Goal: Transaction & Acquisition: Purchase product/service

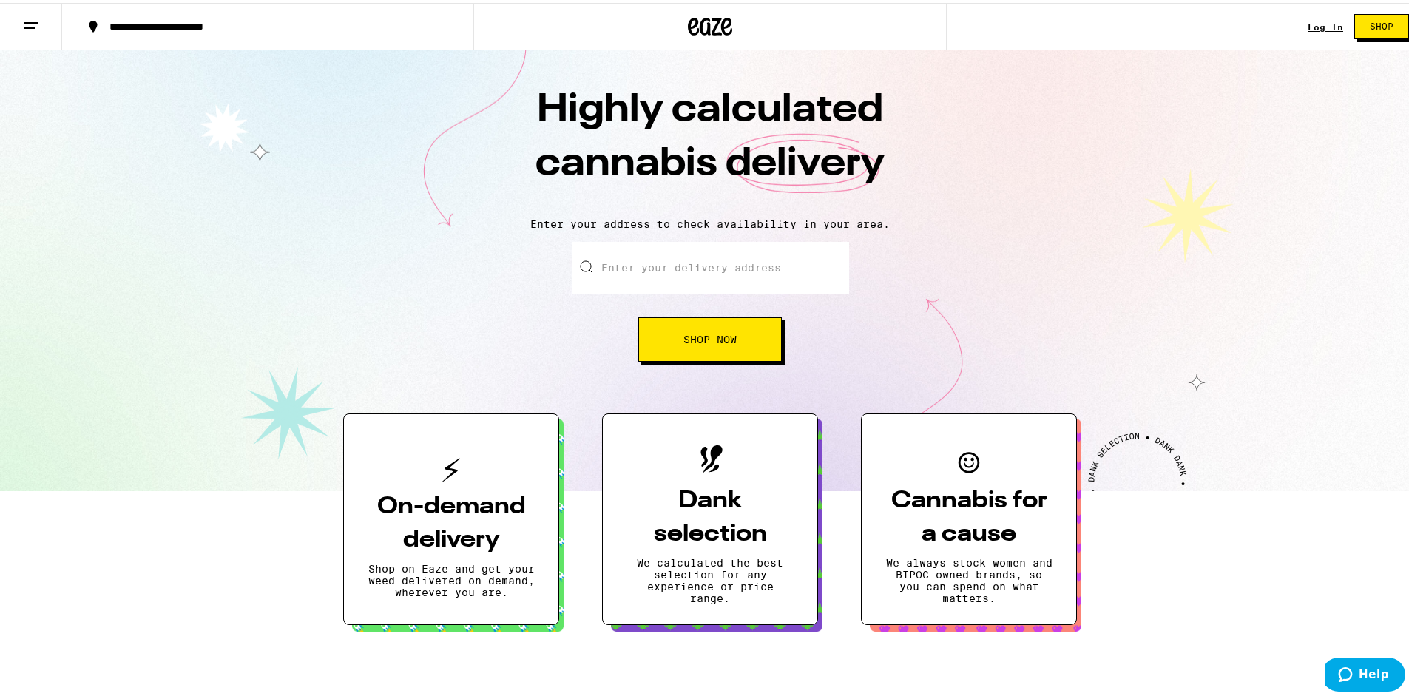
click at [705, 260] on input "Enter your delivery address" at bounding box center [710, 265] width 277 height 52
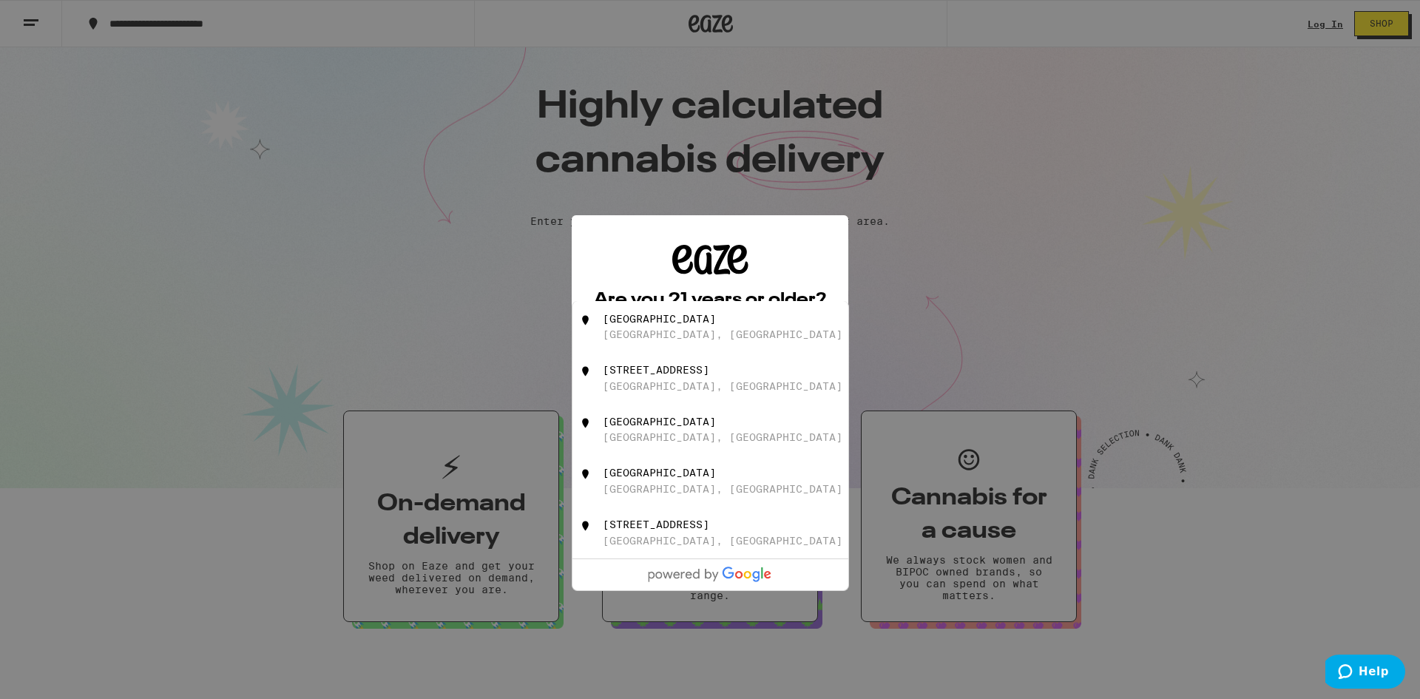
click at [507, 251] on div "Are you 21 years or older? We need this information for legal stuff. Yes No" at bounding box center [710, 349] width 1420 height 699
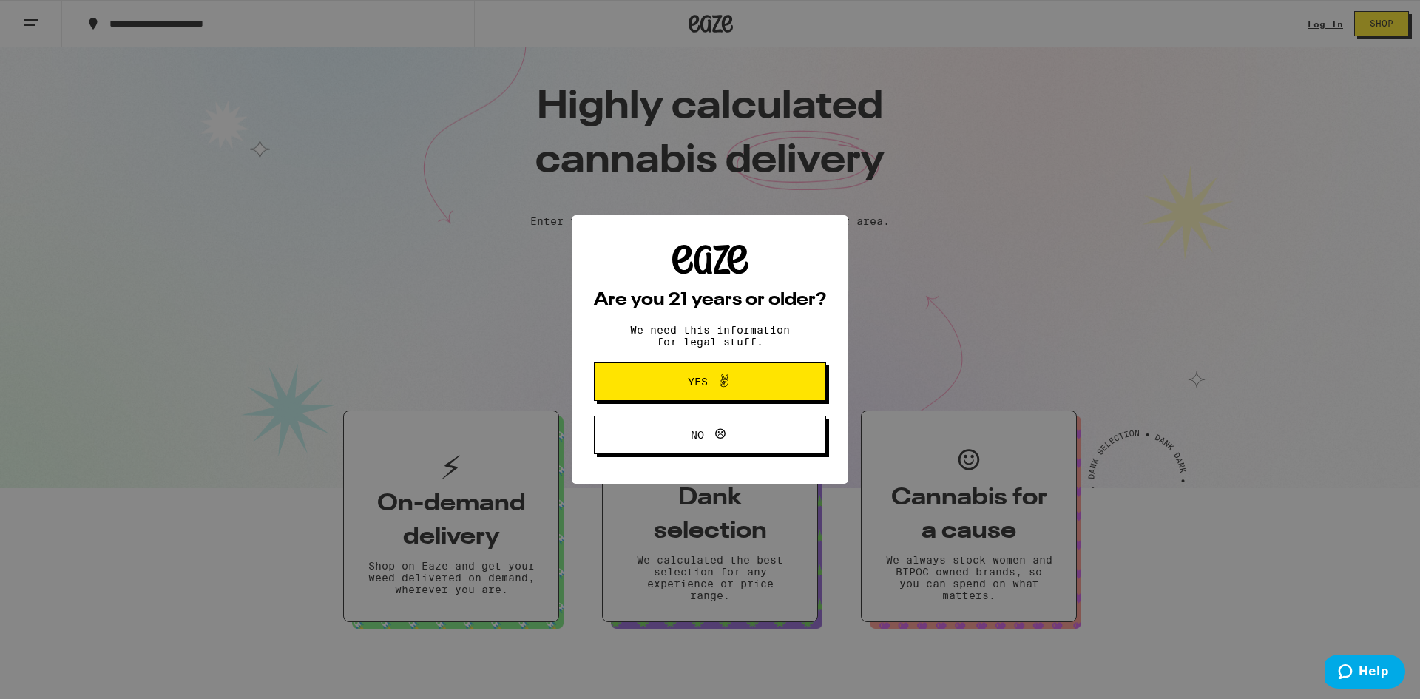
click at [790, 390] on button "Yes" at bounding box center [710, 381] width 232 height 38
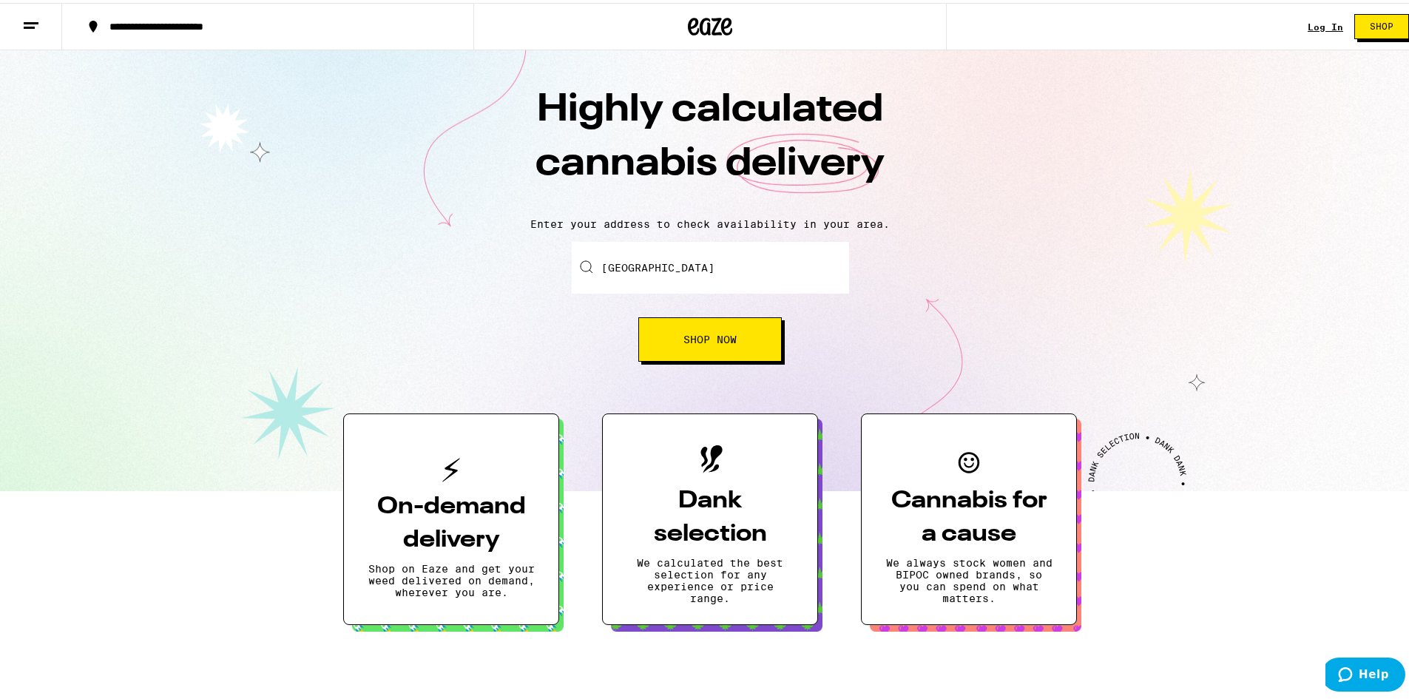
click at [710, 342] on span "Shop Now" at bounding box center [709, 336] width 53 height 10
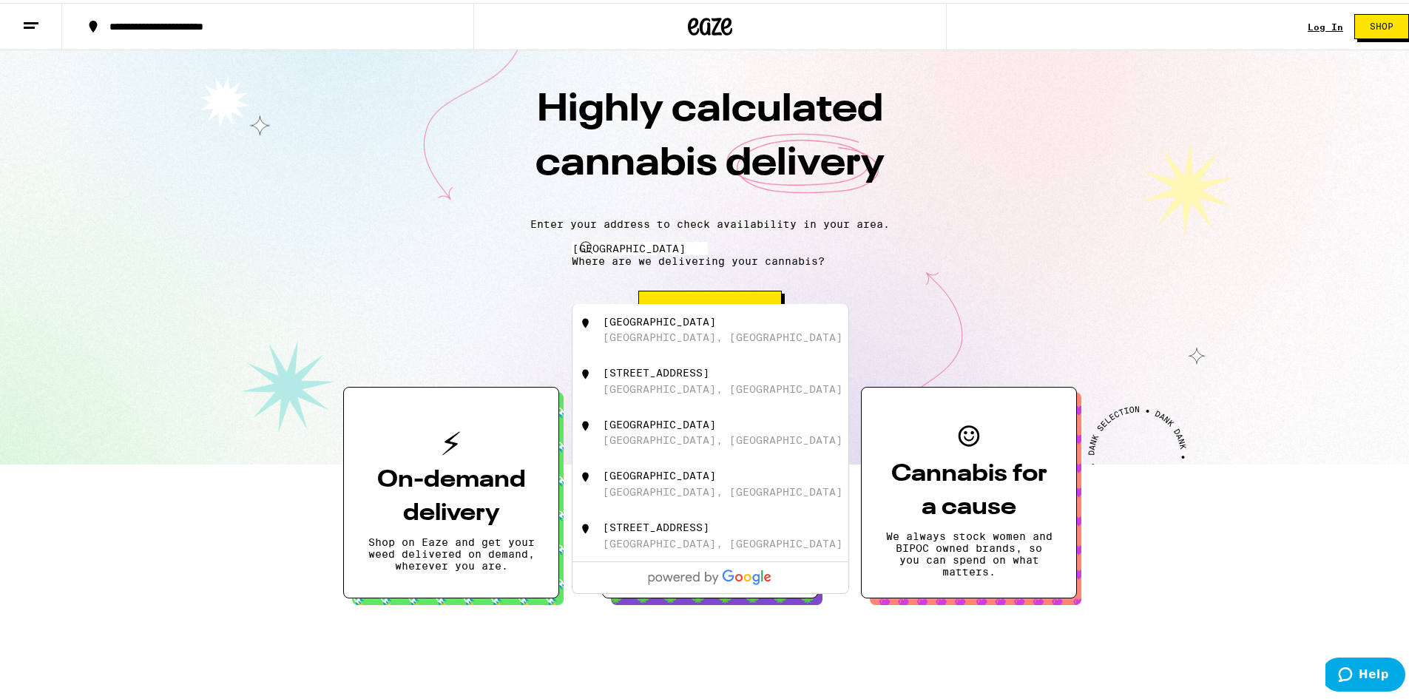
click at [975, 258] on div "Enter your delivery address [STREET_ADDRESS] [STREET_ADDRESS] [STREET_ADDRESS] …" at bounding box center [710, 285] width 1390 height 93
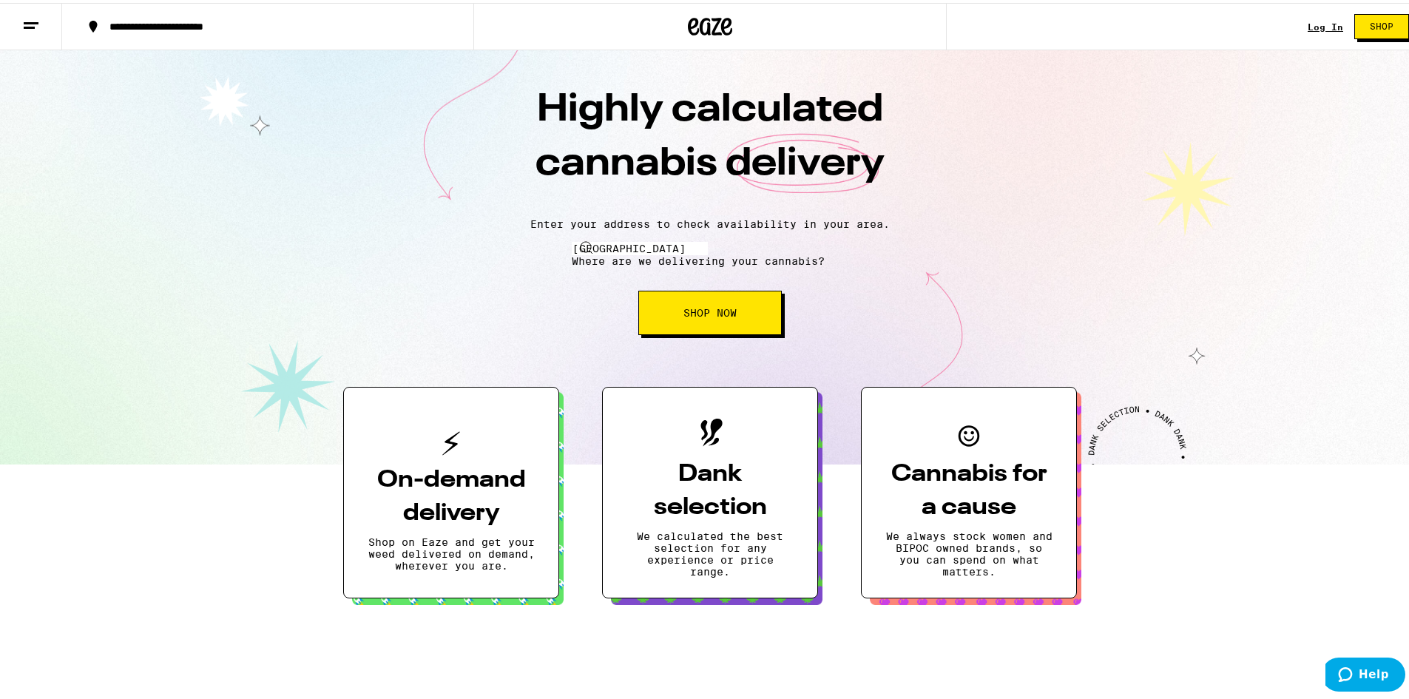
click at [708, 252] on input "[GEOGRAPHIC_DATA]" at bounding box center [640, 245] width 136 height 13
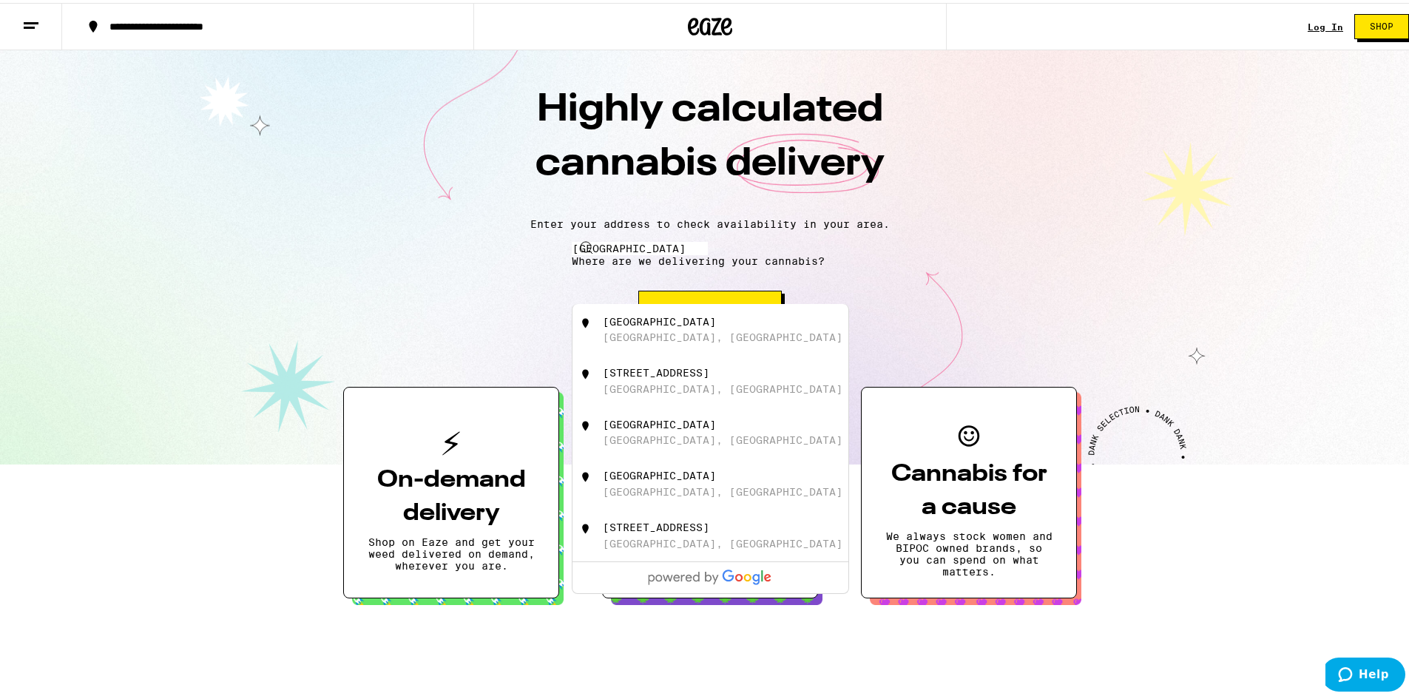
click at [701, 333] on div "[STREET_ADDRESS]" at bounding box center [735, 327] width 264 height 28
type input "[STREET_ADDRESS]"
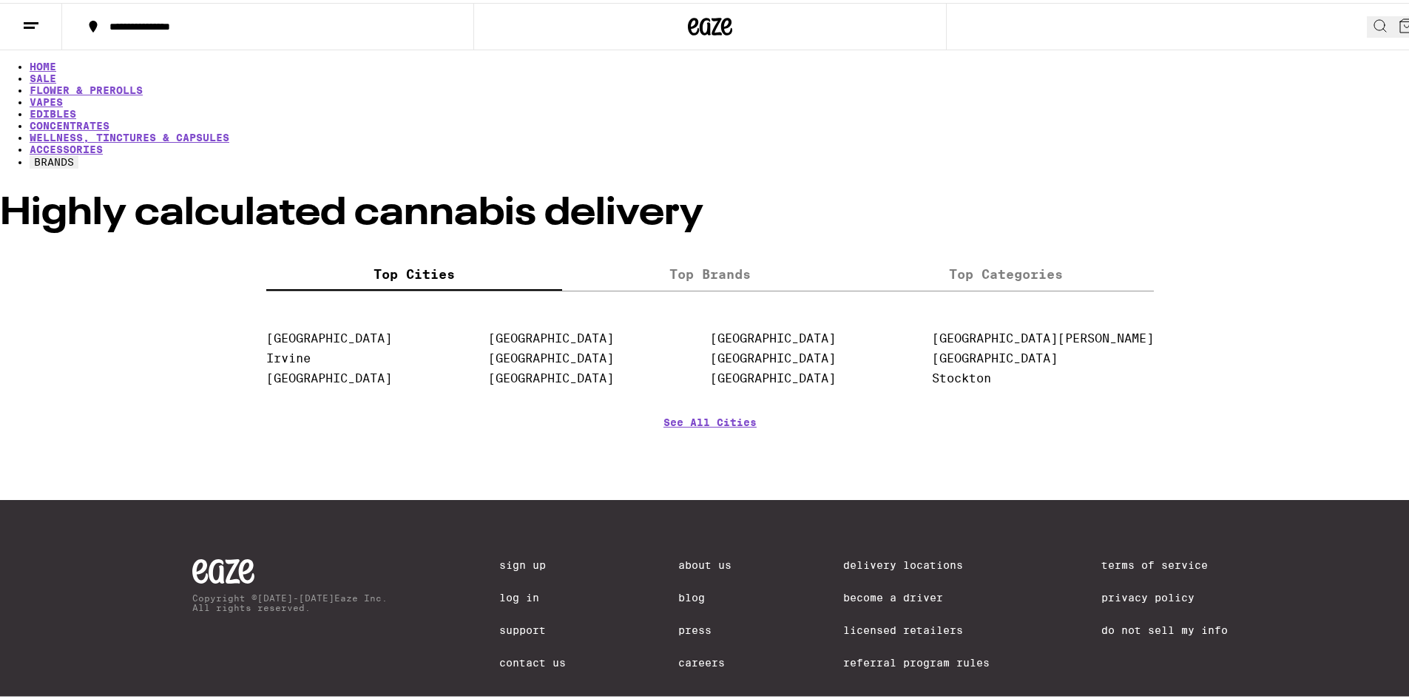
click at [723, 256] on div at bounding box center [710, 256] width 1420 height 0
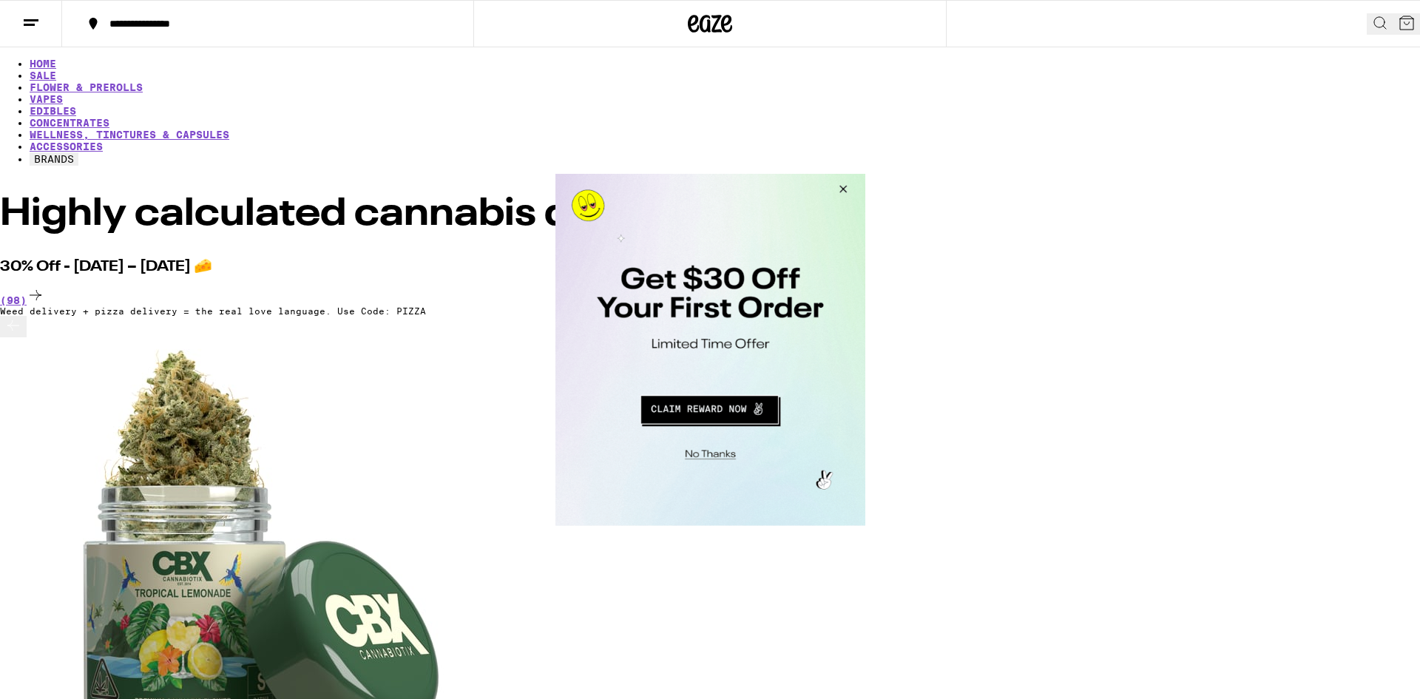
click at [847, 192] on button "Close Modal" at bounding box center [840, 190] width 40 height 35
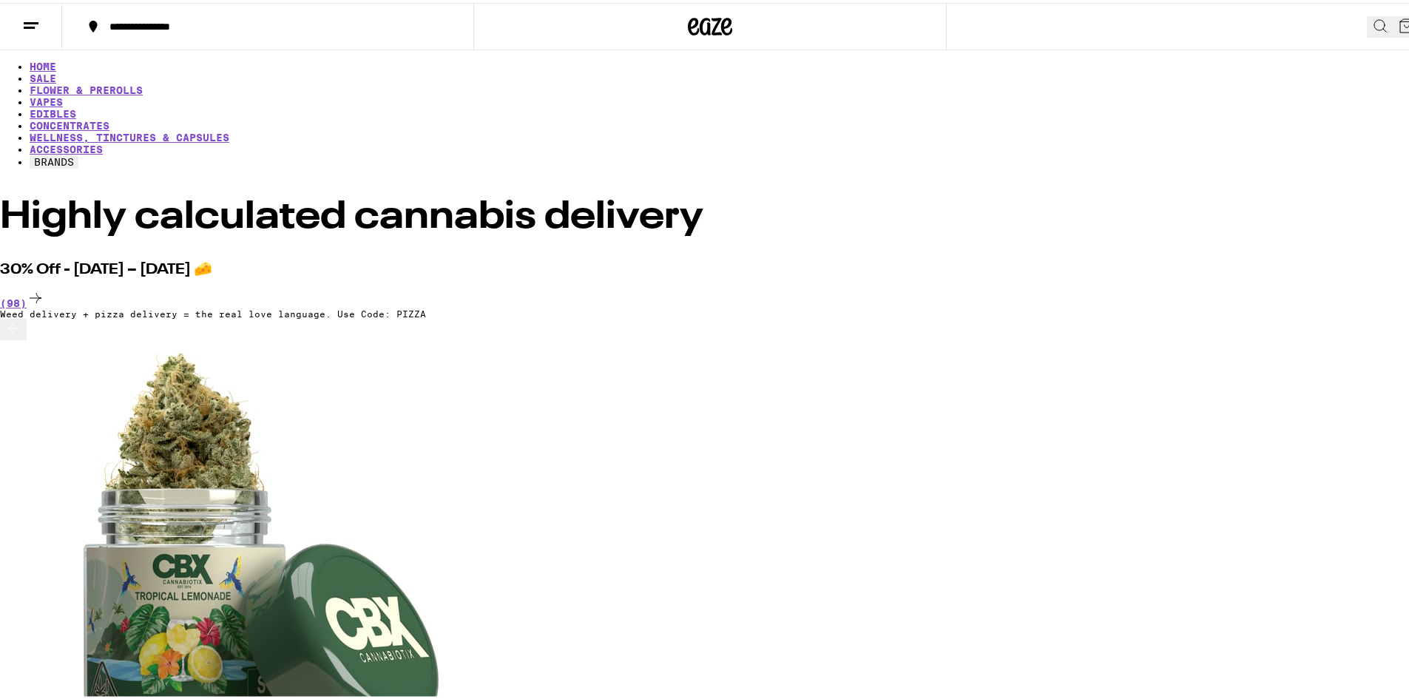
scroll to position [0, 2640]
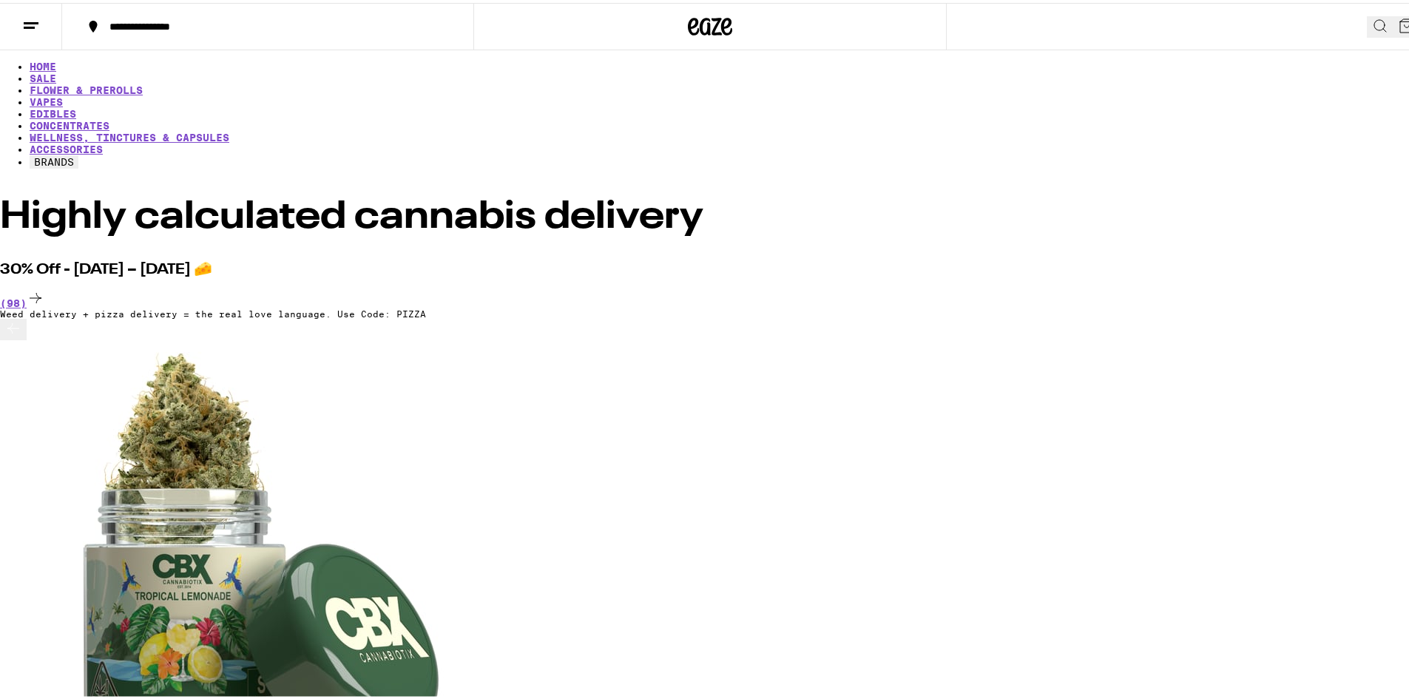
scroll to position [0, 5279]
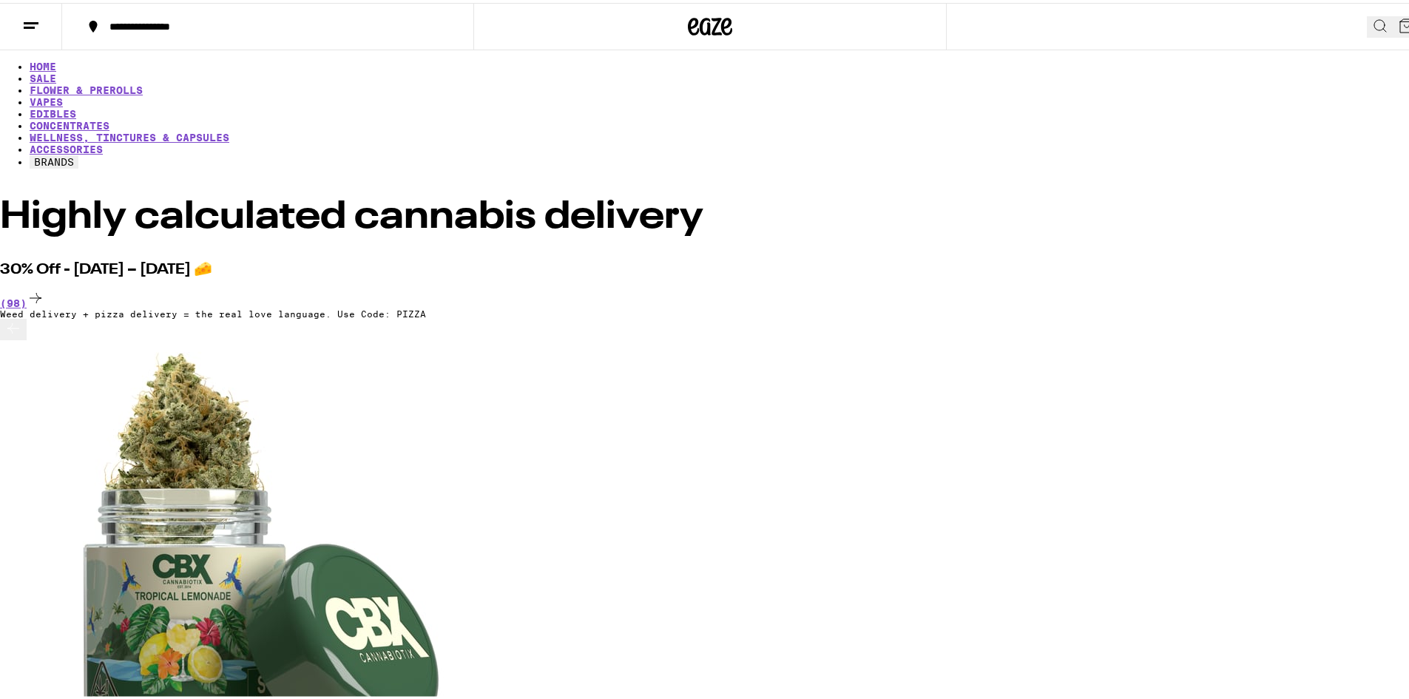
click at [27, 337] on button at bounding box center [13, 326] width 27 height 21
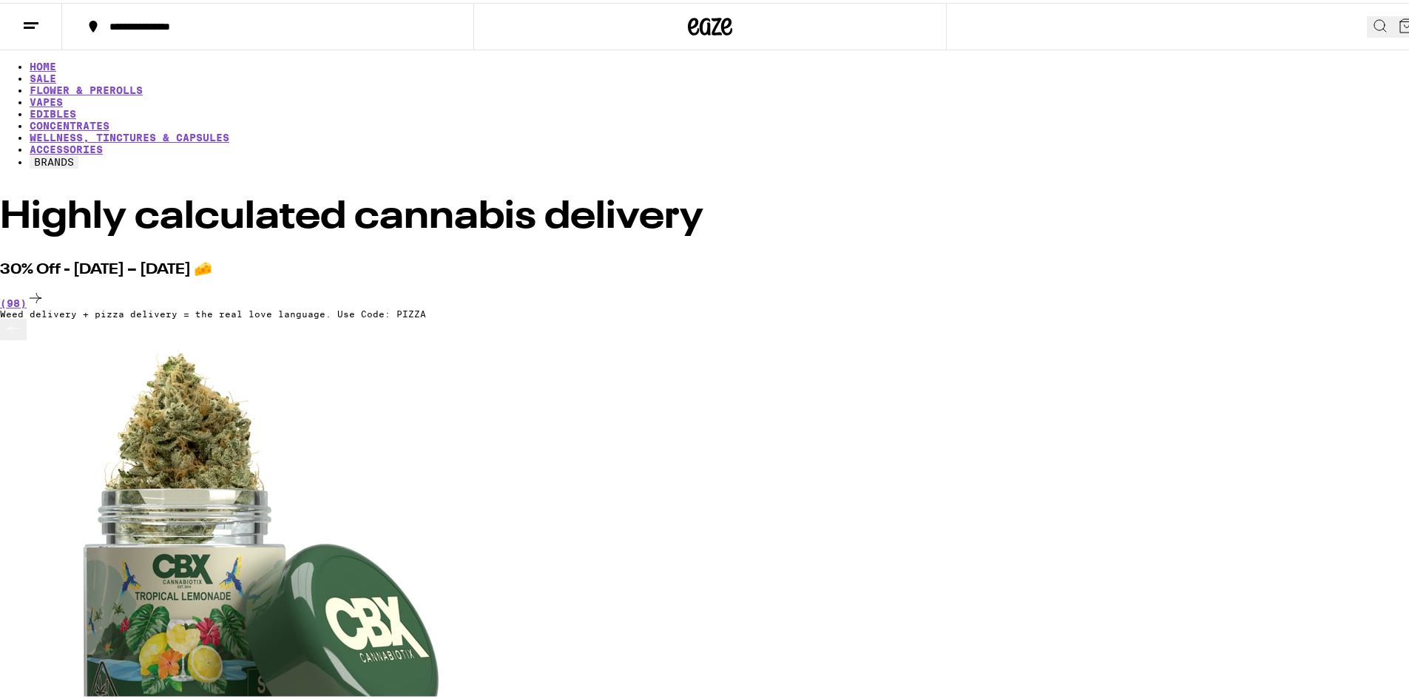
click at [27, 337] on button at bounding box center [13, 326] width 27 height 21
click at [22, 334] on icon at bounding box center [13, 325] width 18 height 18
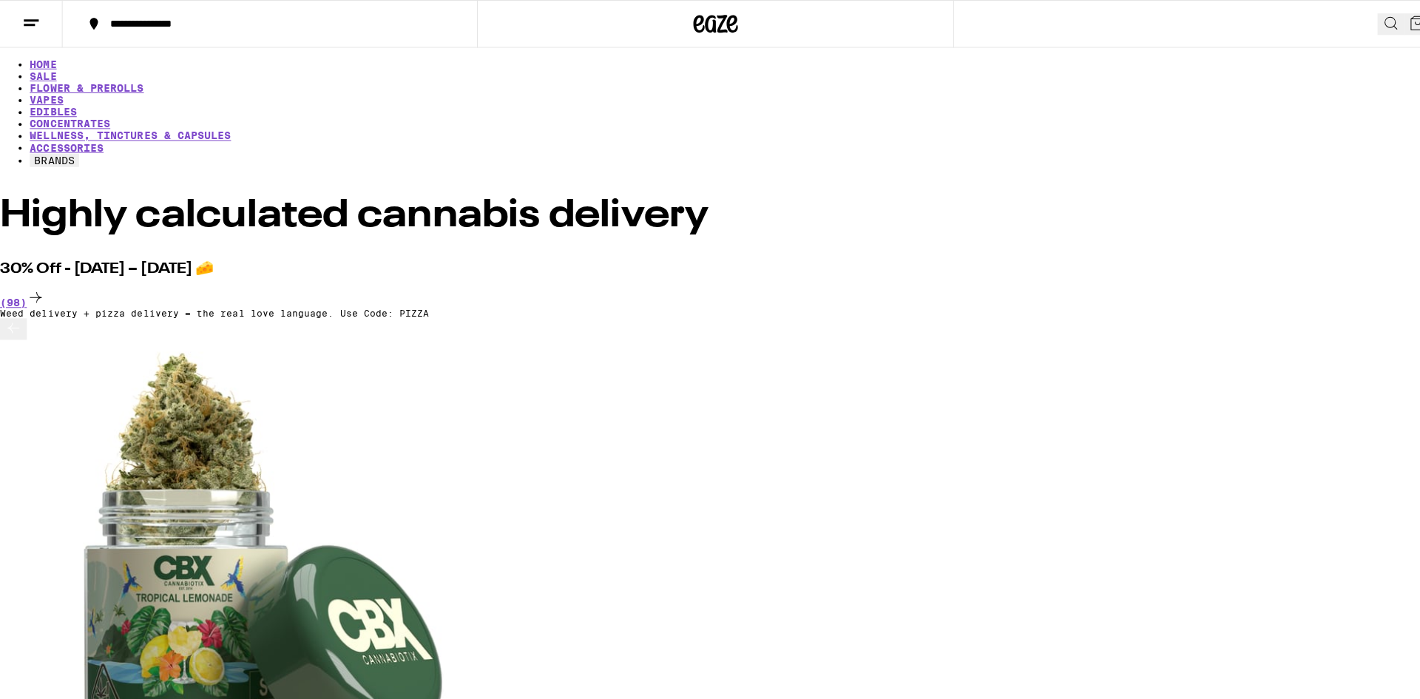
scroll to position [0, 9331]
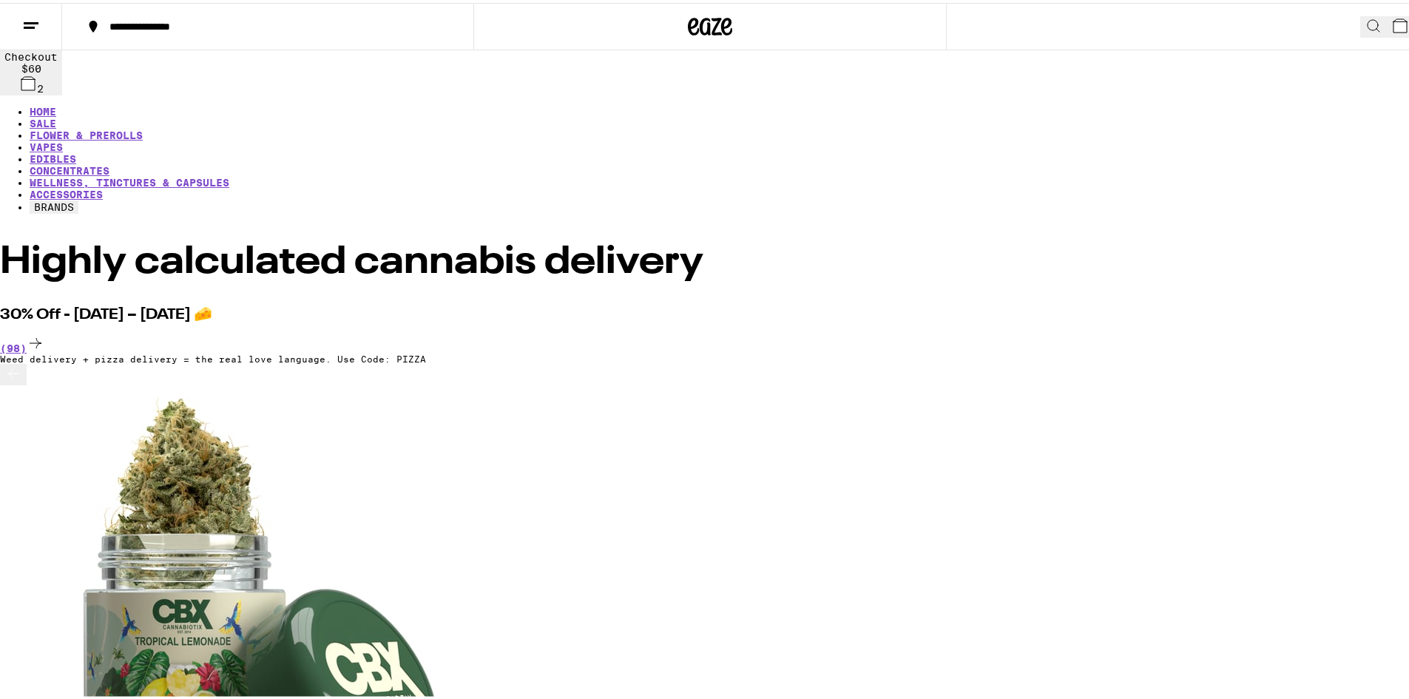
click at [1391, 17] on icon at bounding box center [1400, 23] width 18 height 18
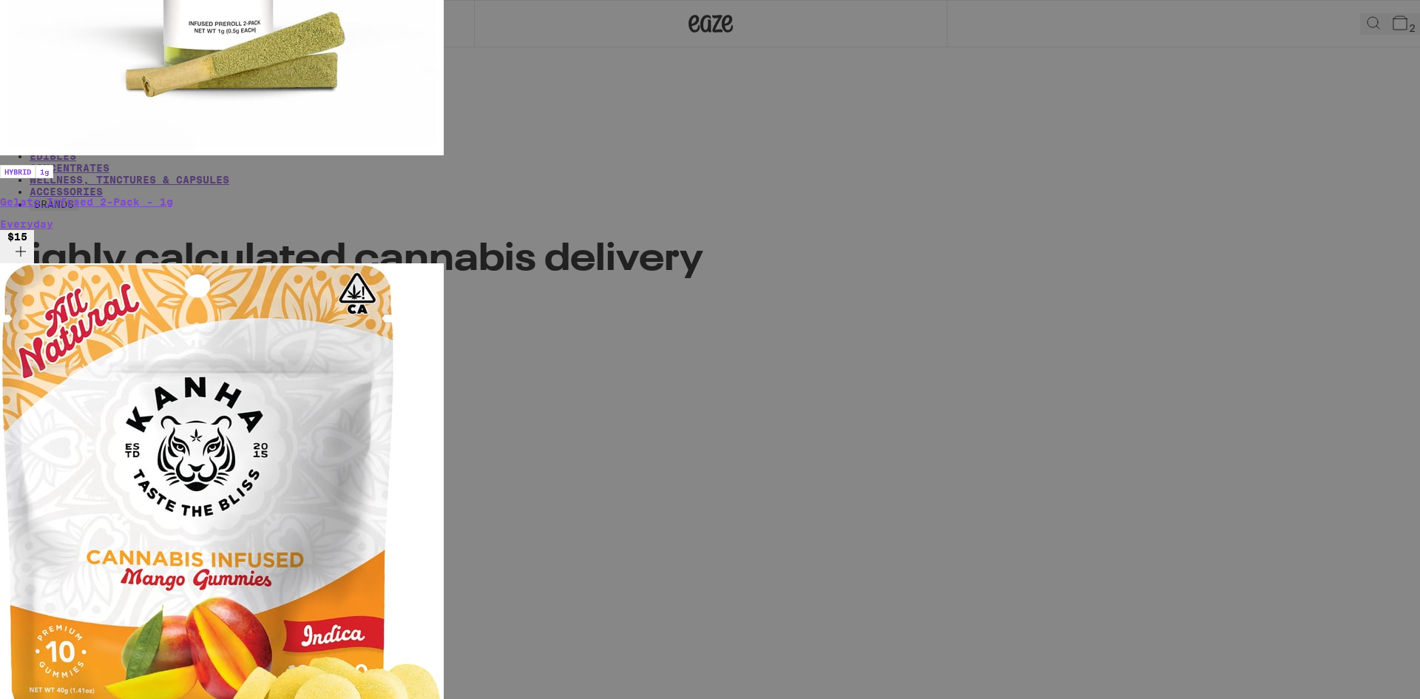
drag, startPoint x: 756, startPoint y: 20, endPoint x: 1041, endPoint y: 21, distance: 284.7
click at [1041, 21] on div "Your Cart Strawberry Mango AIO - 1.25g Cake She Hits Different $30 1 Kiwi Burst…" at bounding box center [710, 349] width 1420 height 699
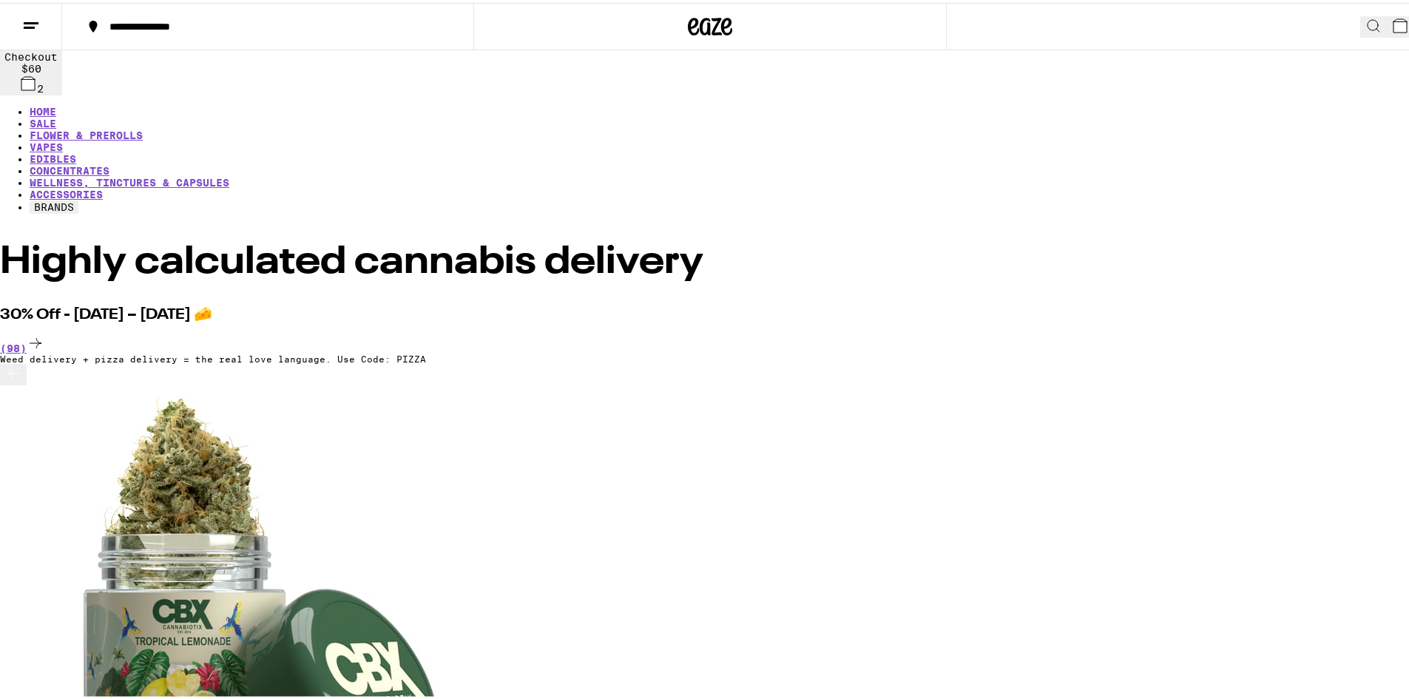
click at [1389, 29] on button "2" at bounding box center [1402, 23] width 33 height 21
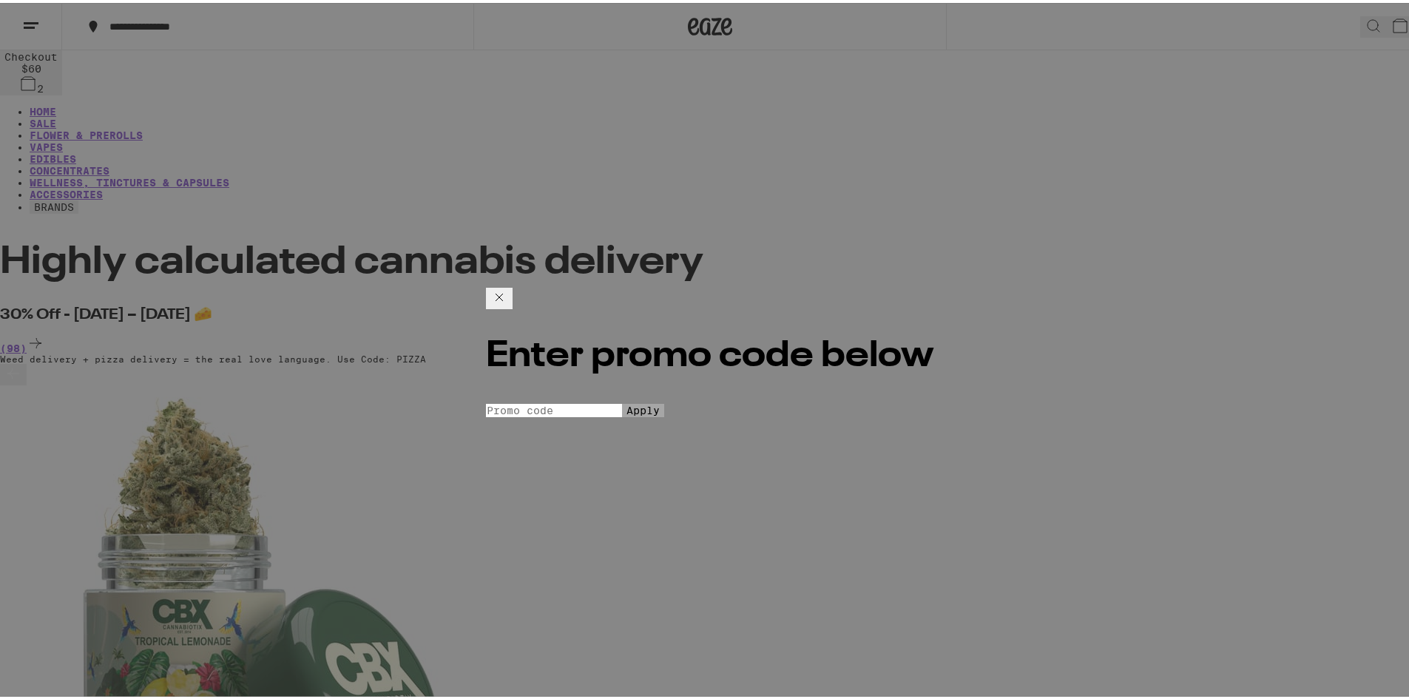
click at [622, 401] on input "Promo Code" at bounding box center [554, 407] width 136 height 13
type input "F"
type input "Pizza"
click at [622, 401] on button "Apply" at bounding box center [643, 407] width 42 height 13
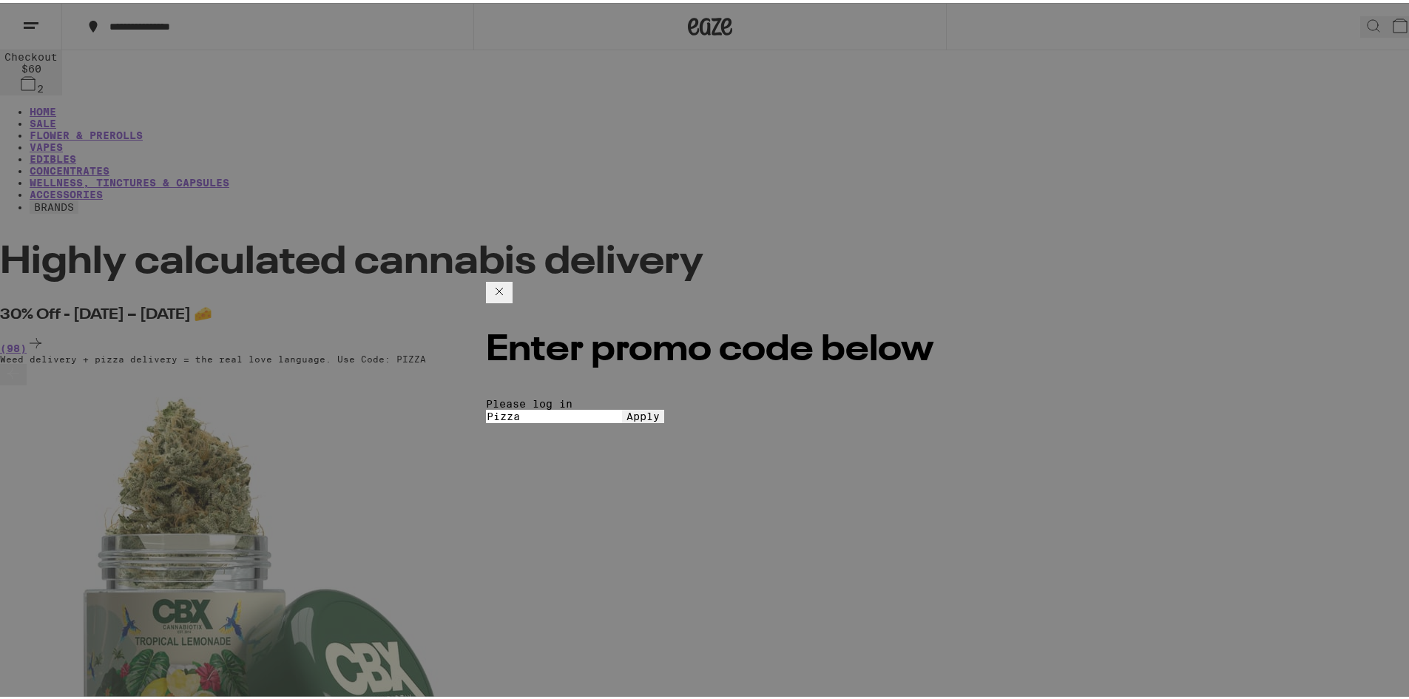
click at [508, 279] on icon at bounding box center [499, 288] width 18 height 18
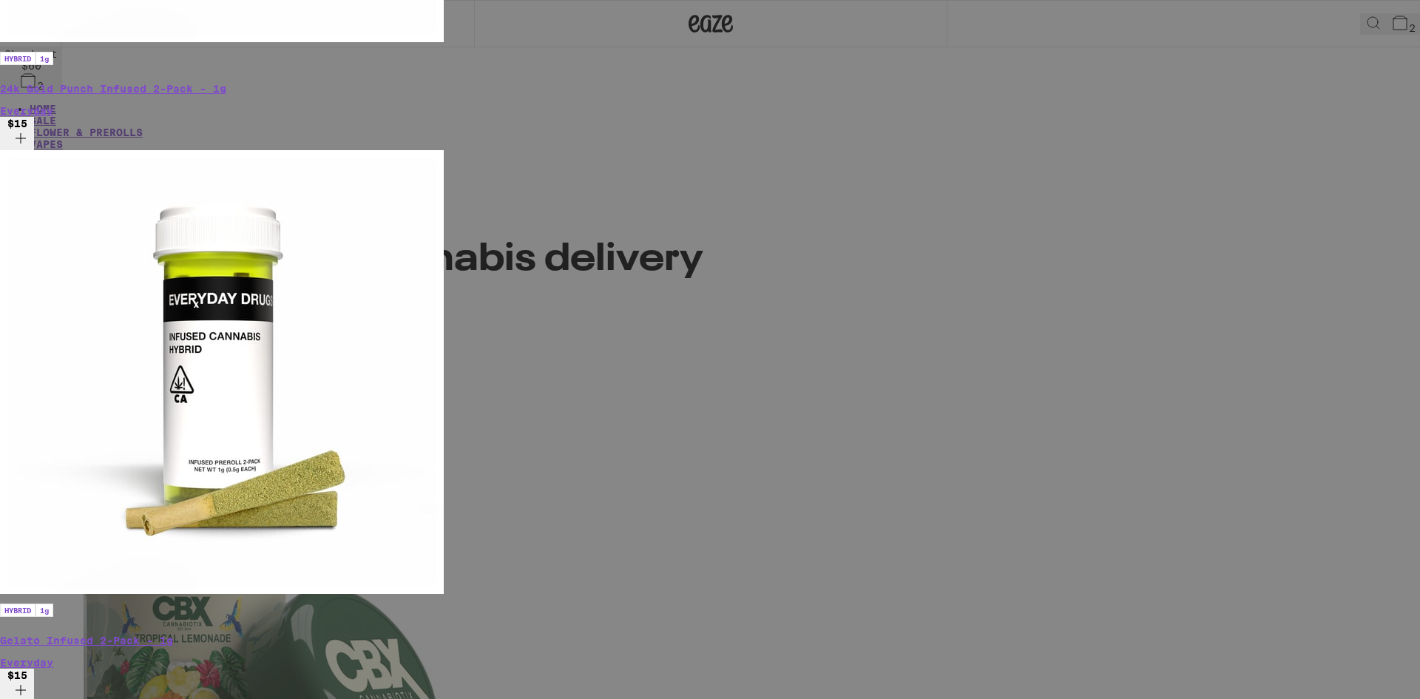
drag, startPoint x: 23, startPoint y: 28, endPoint x: 131, endPoint y: 7, distance: 109.9
click at [26, 28] on div "Your Cart Strawberry Mango AIO - 1.25g Cake She Hits Different $30 1 Kiwi Burst…" at bounding box center [710, 349] width 1420 height 699
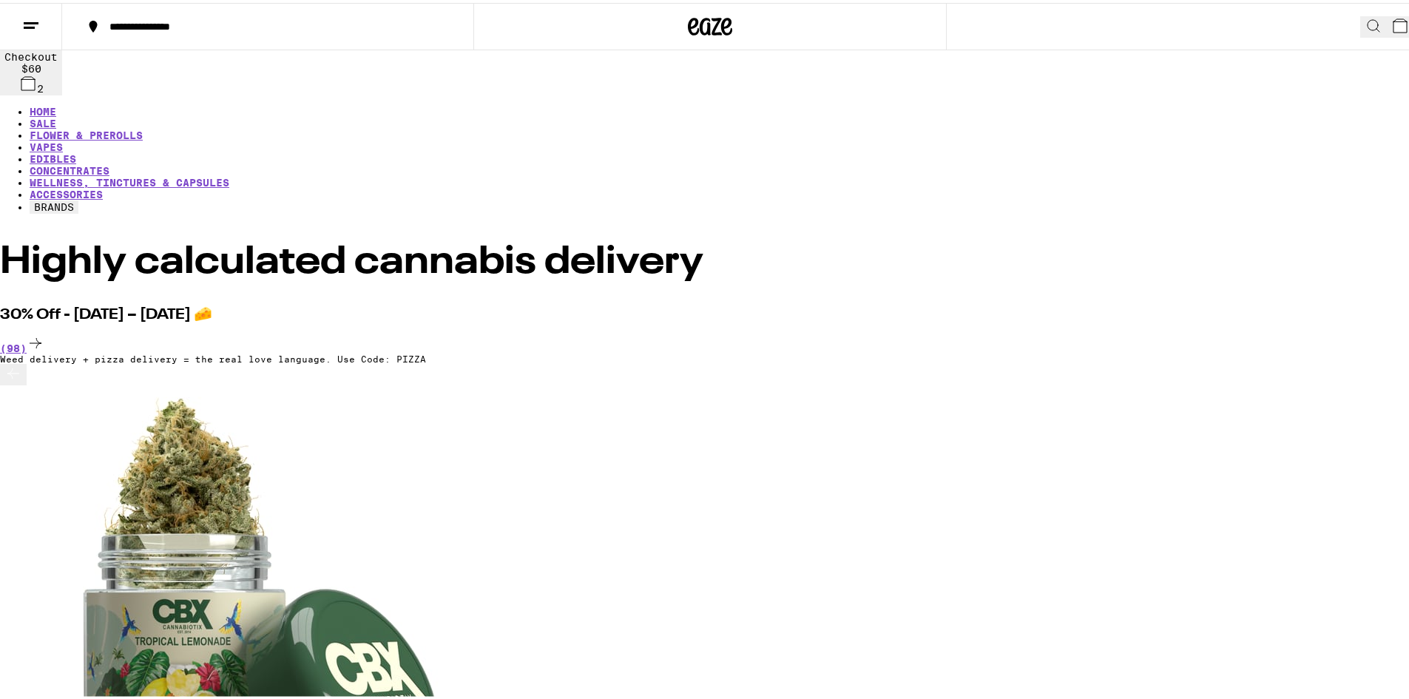
click at [13, 20] on button at bounding box center [31, 24] width 62 height 47
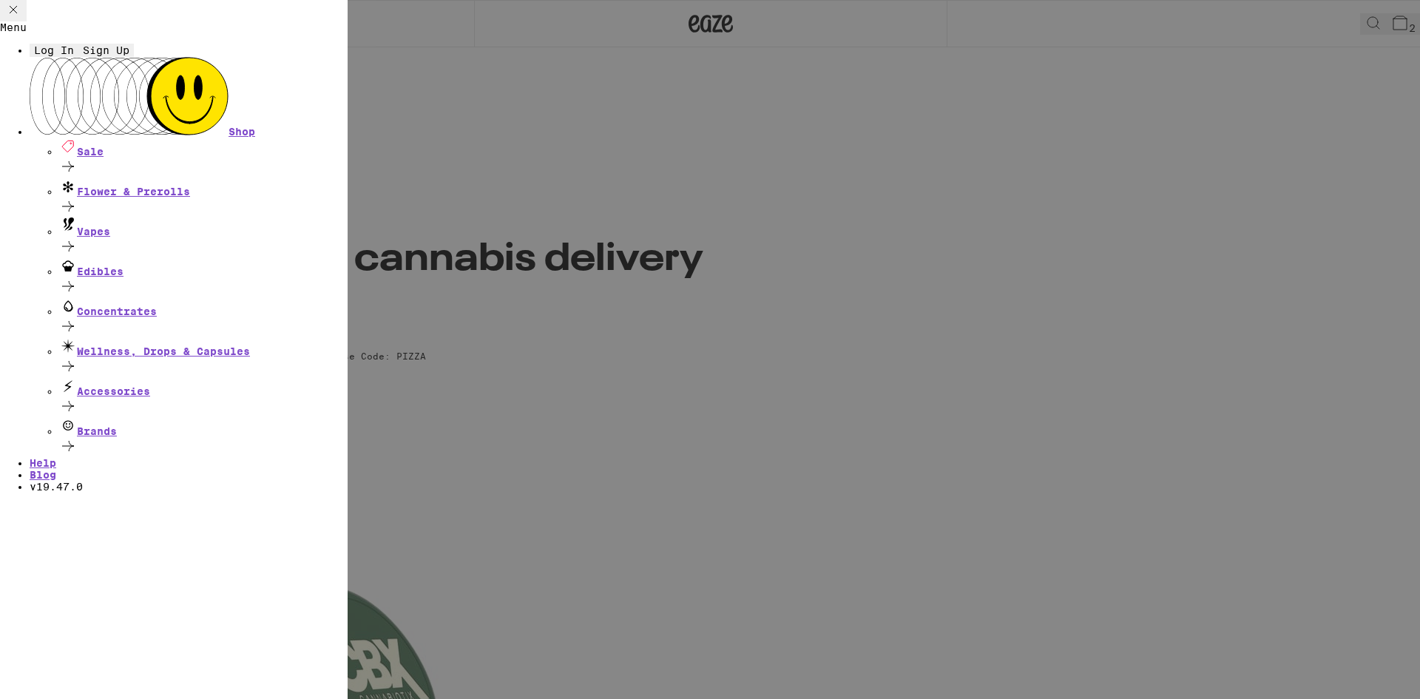
click at [74, 56] on span "Log In" at bounding box center [54, 50] width 40 height 12
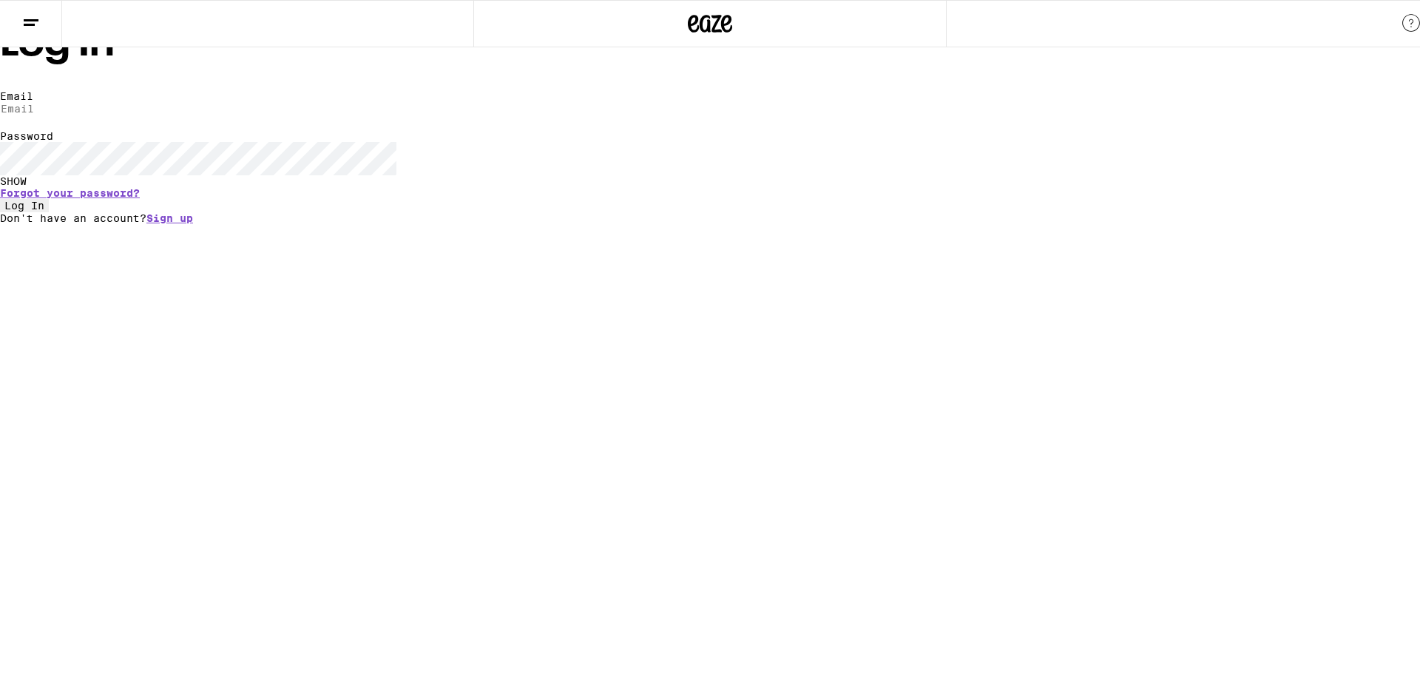
click at [136, 115] on input "Email" at bounding box center [68, 108] width 136 height 13
type input "[EMAIL_ADDRESS][DOMAIN_NAME]"
click at [49, 212] on button "Log In" at bounding box center [24, 205] width 49 height 13
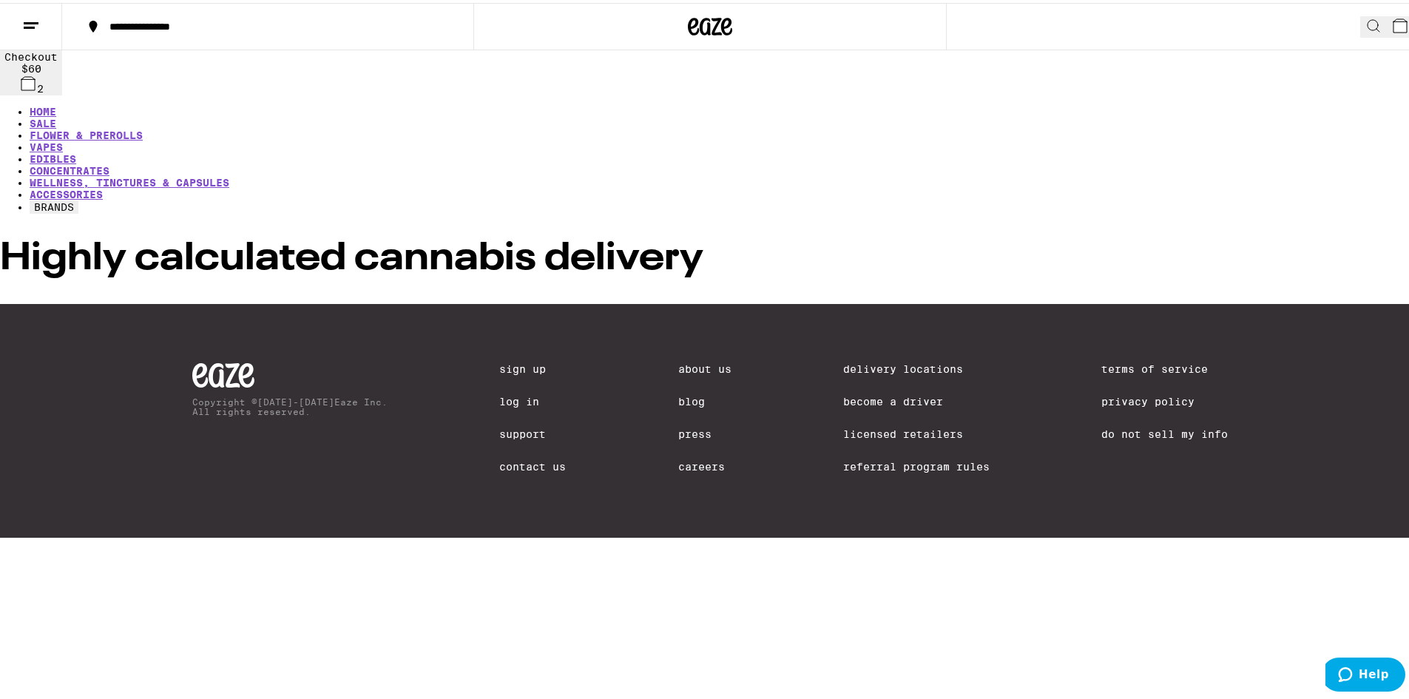
click at [1391, 27] on icon at bounding box center [1400, 23] width 18 height 18
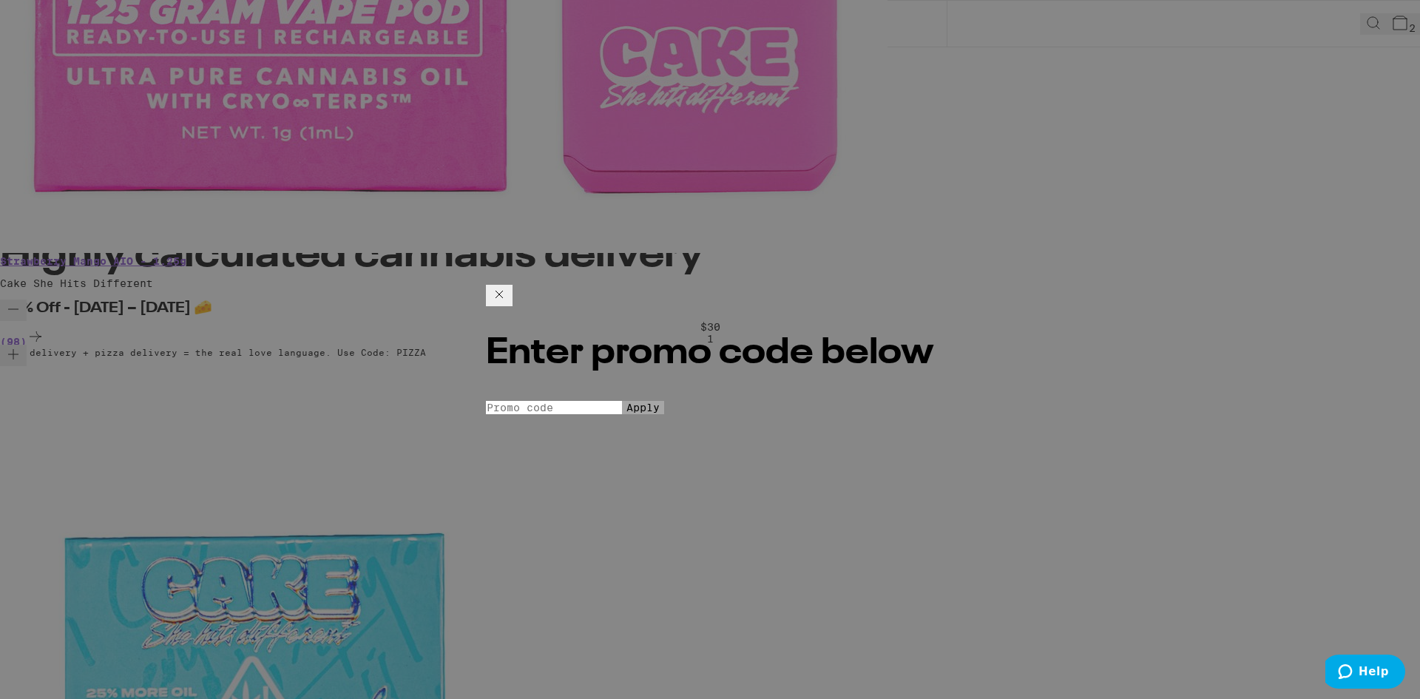
click at [689, 333] on div "Enter promo code below Promo Code Apply" at bounding box center [710, 349] width 1420 height 699
click at [555, 335] on div "Enter promo code below Promo Code Apply" at bounding box center [710, 349] width 1420 height 699
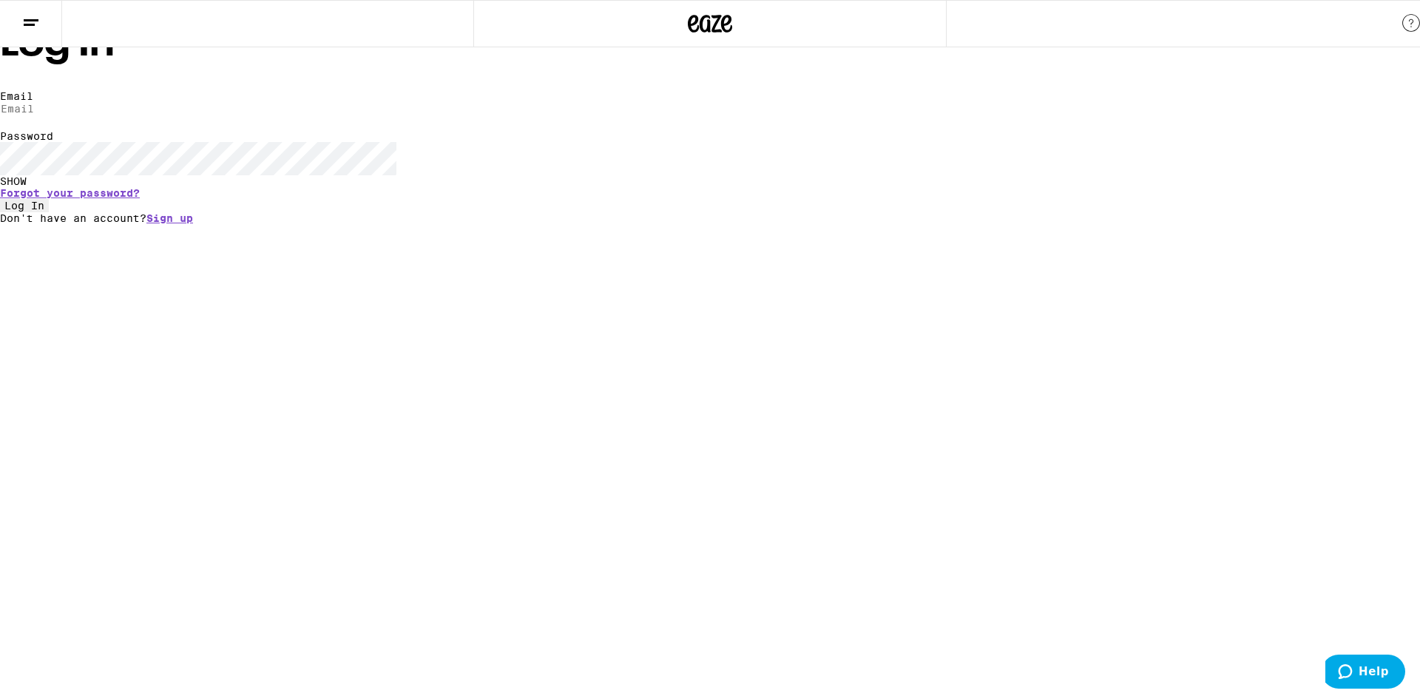
click at [33, 102] on label "Email" at bounding box center [16, 96] width 33 height 12
click at [136, 115] on input "Email" at bounding box center [68, 108] width 136 height 13
type input "[EMAIL_ADDRESS][DOMAIN_NAME]"
click at [44, 211] on span "Log In" at bounding box center [24, 206] width 40 height 12
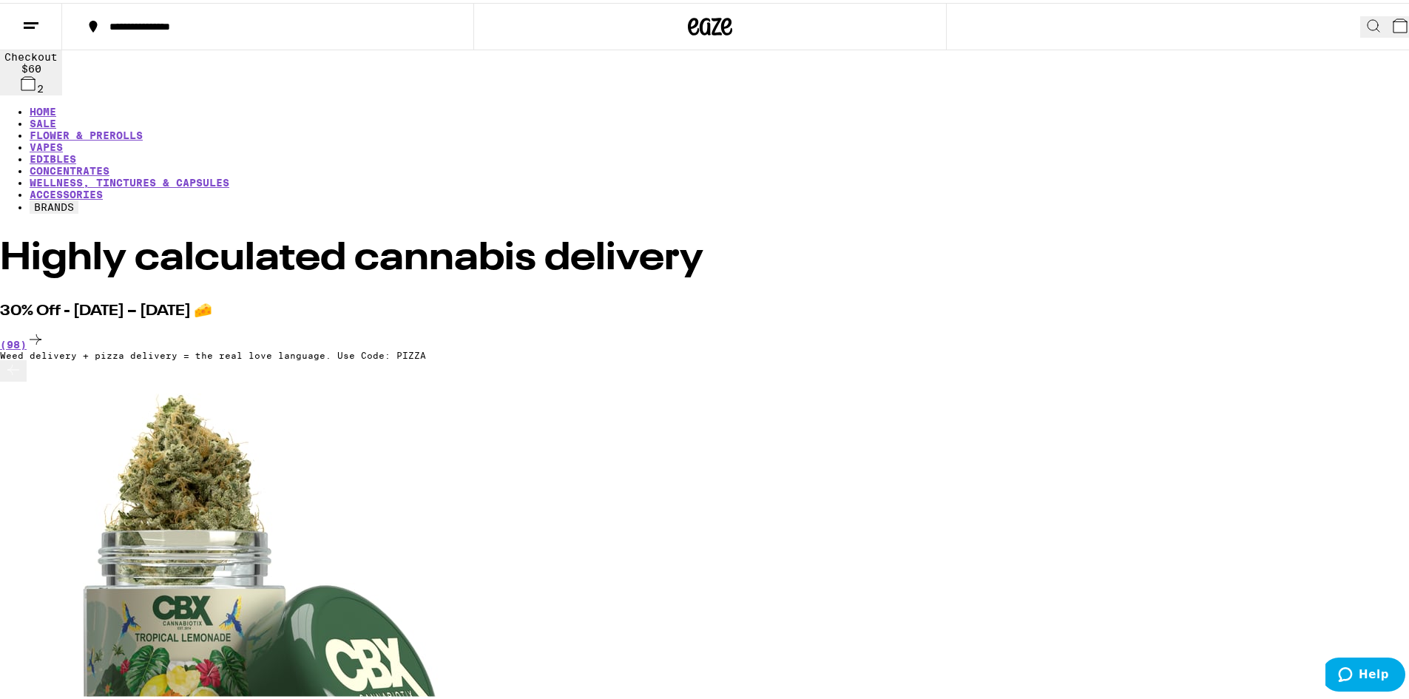
click at [1388, 35] on button "2" at bounding box center [1402, 23] width 33 height 21
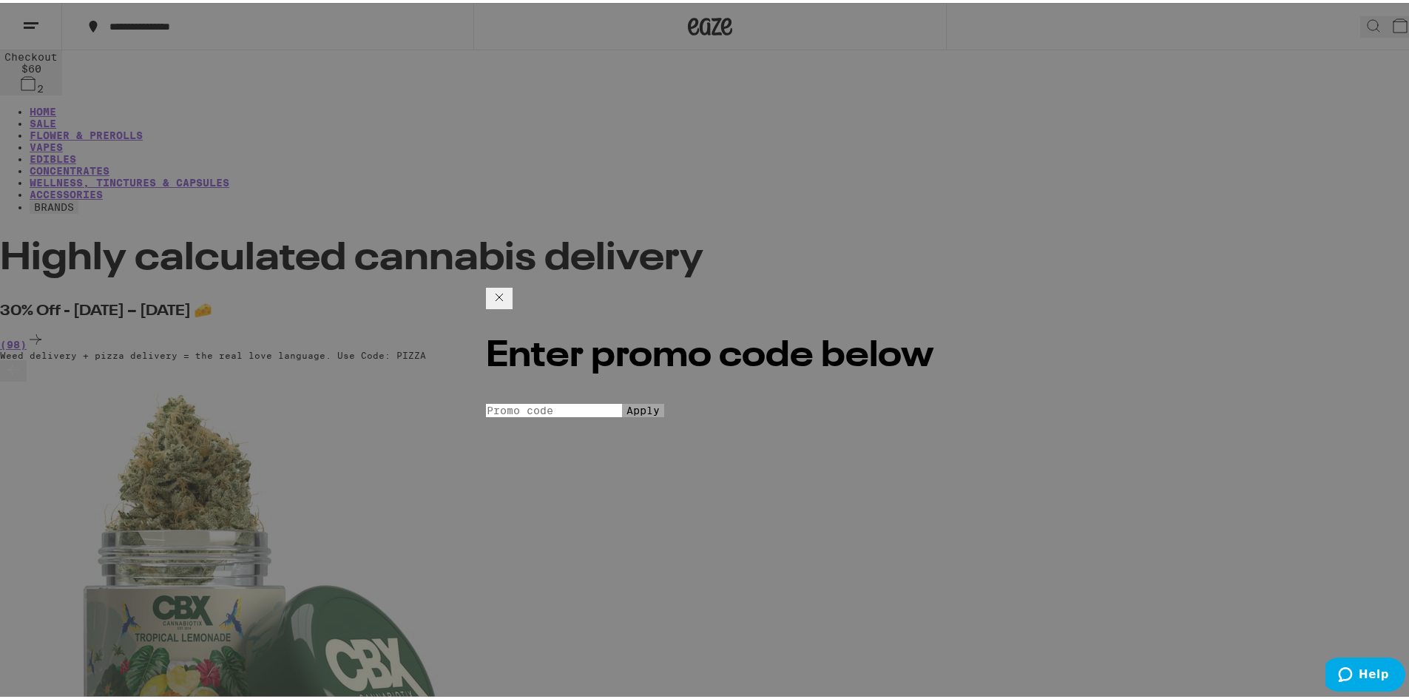
click at [575, 401] on input "Promo Code" at bounding box center [554, 407] width 136 height 13
type input "PIZZA"
click at [626, 407] on span "Apply" at bounding box center [642, 407] width 33 height 12
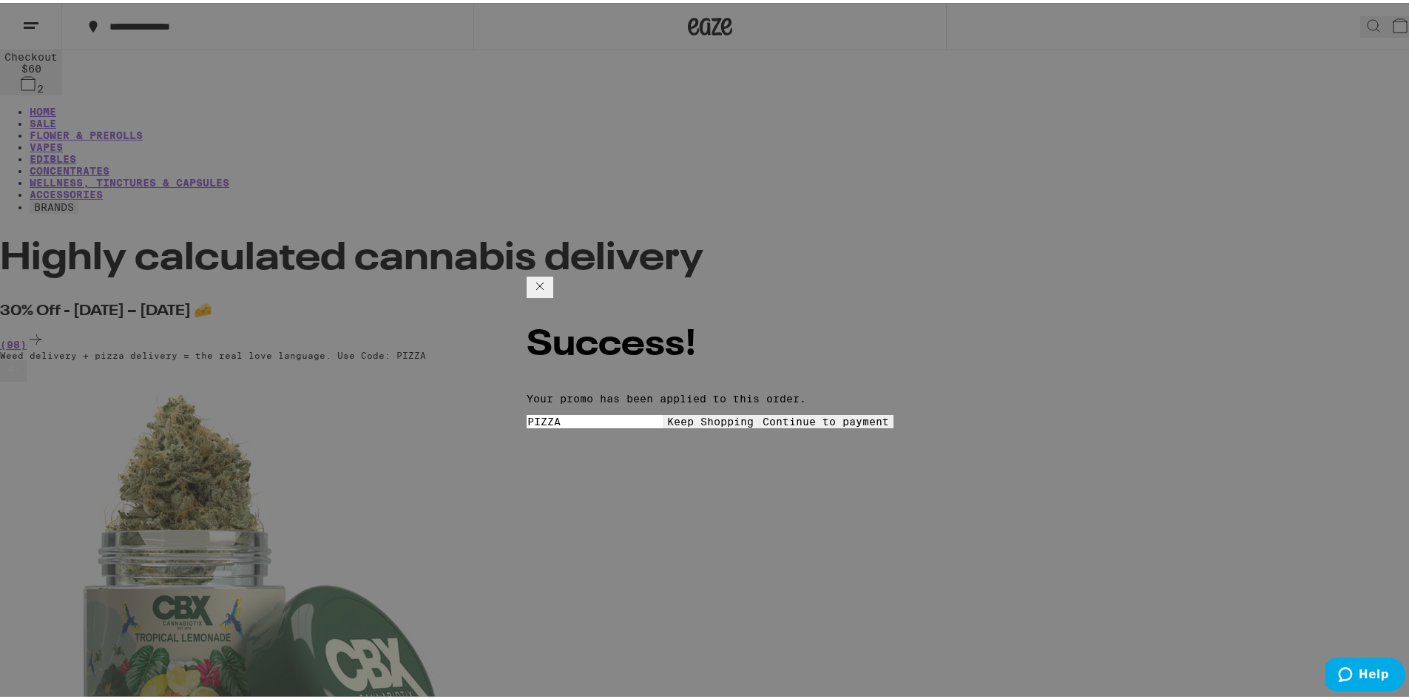
click at [750, 390] on p "Your promo has been applied to this order." at bounding box center [709, 396] width 367 height 12
drag, startPoint x: 750, startPoint y: 333, endPoint x: 657, endPoint y: 333, distance: 93.2
click at [745, 390] on p "Your promo has been applied to this order." at bounding box center [709, 396] width 367 height 12
click at [625, 390] on p "Your promo has been applied to this order." at bounding box center [709, 396] width 367 height 12
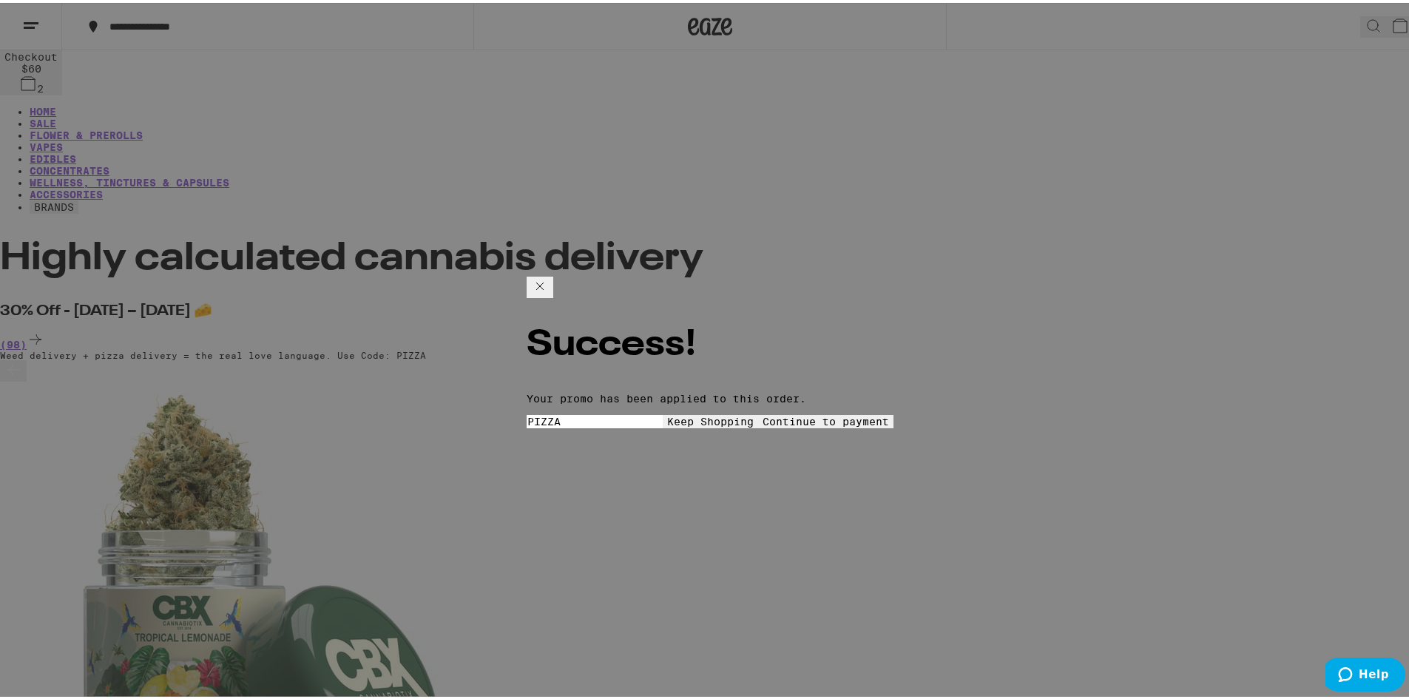
click at [810, 413] on span "Continue to payment" at bounding box center [825, 419] width 126 height 12
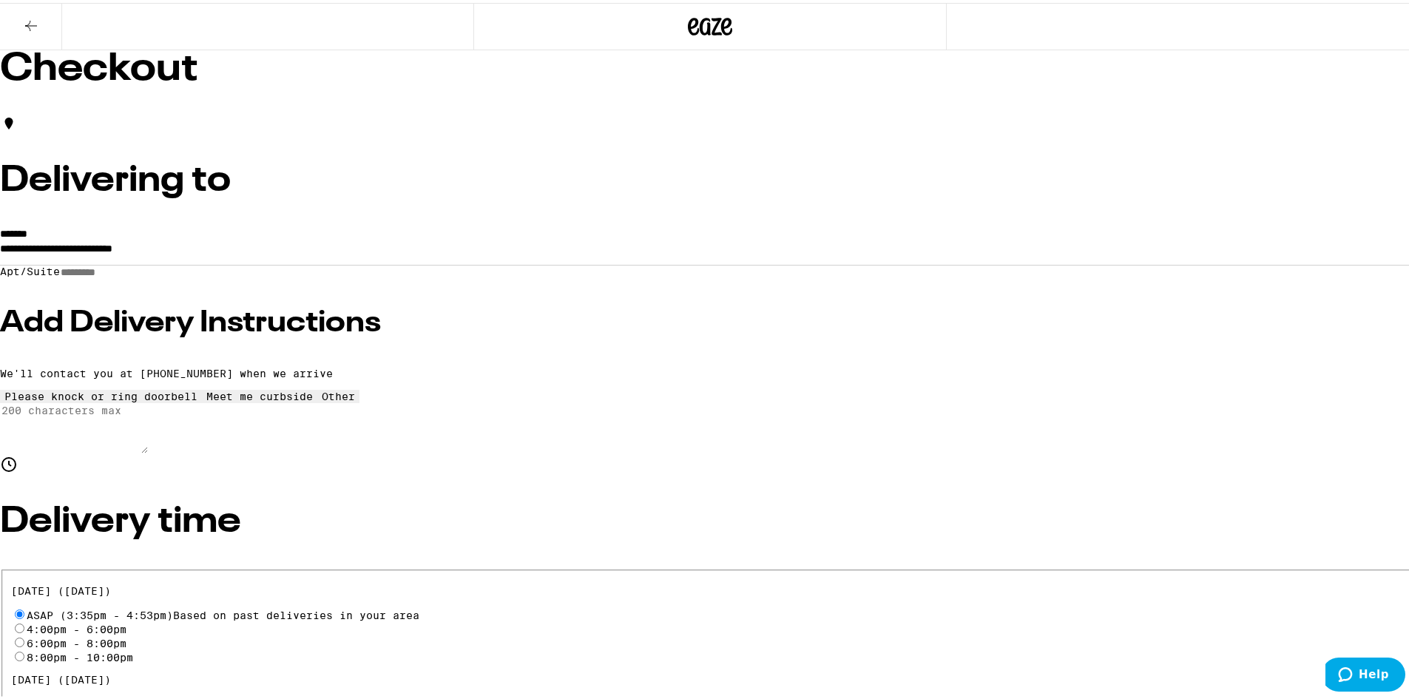
click at [41, 24] on button at bounding box center [31, 24] width 62 height 47
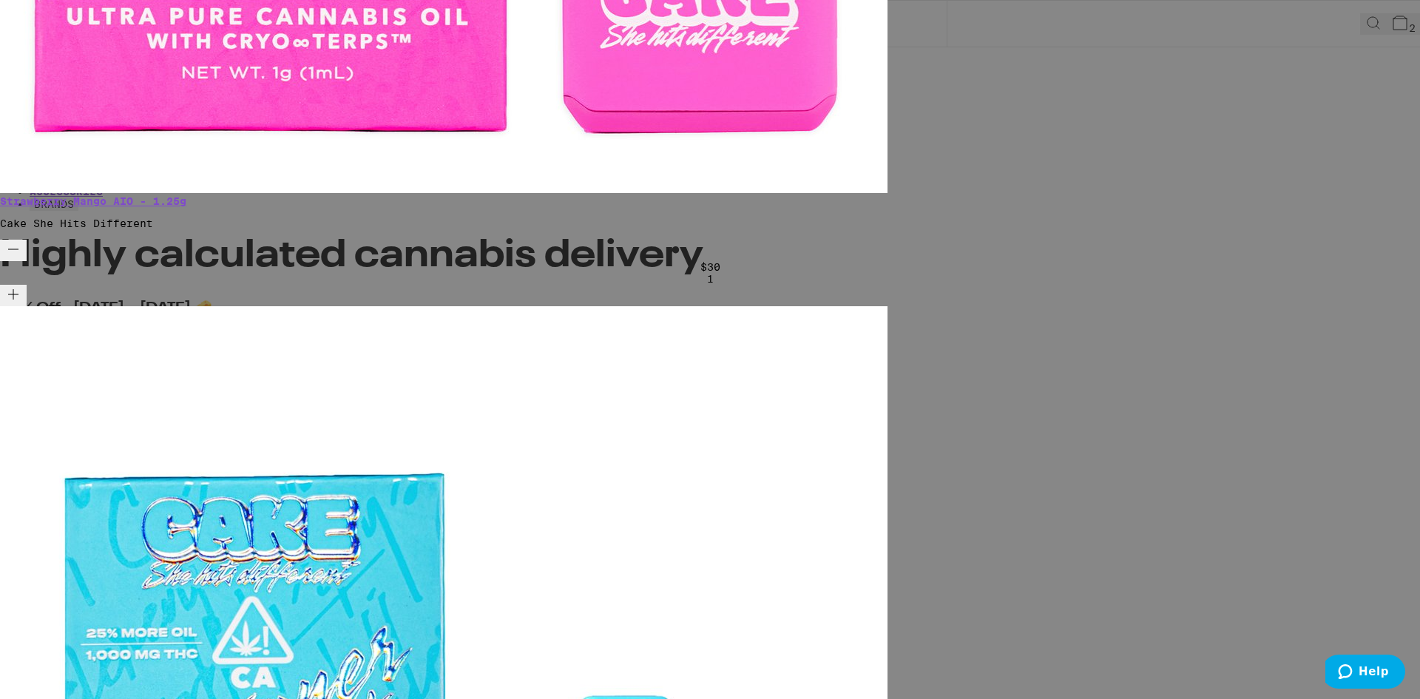
click at [22, 240] on icon "Decrement" at bounding box center [13, 249] width 18 height 18
click at [934, 77] on div "Your Cart Strawberry Mango AIO - 1.25g Cake She Hits Different $30 1 Kiwi Burst…" at bounding box center [710, 363] width 1420 height 2244
click at [938, 273] on div "1" at bounding box center [710, 279] width 1420 height 12
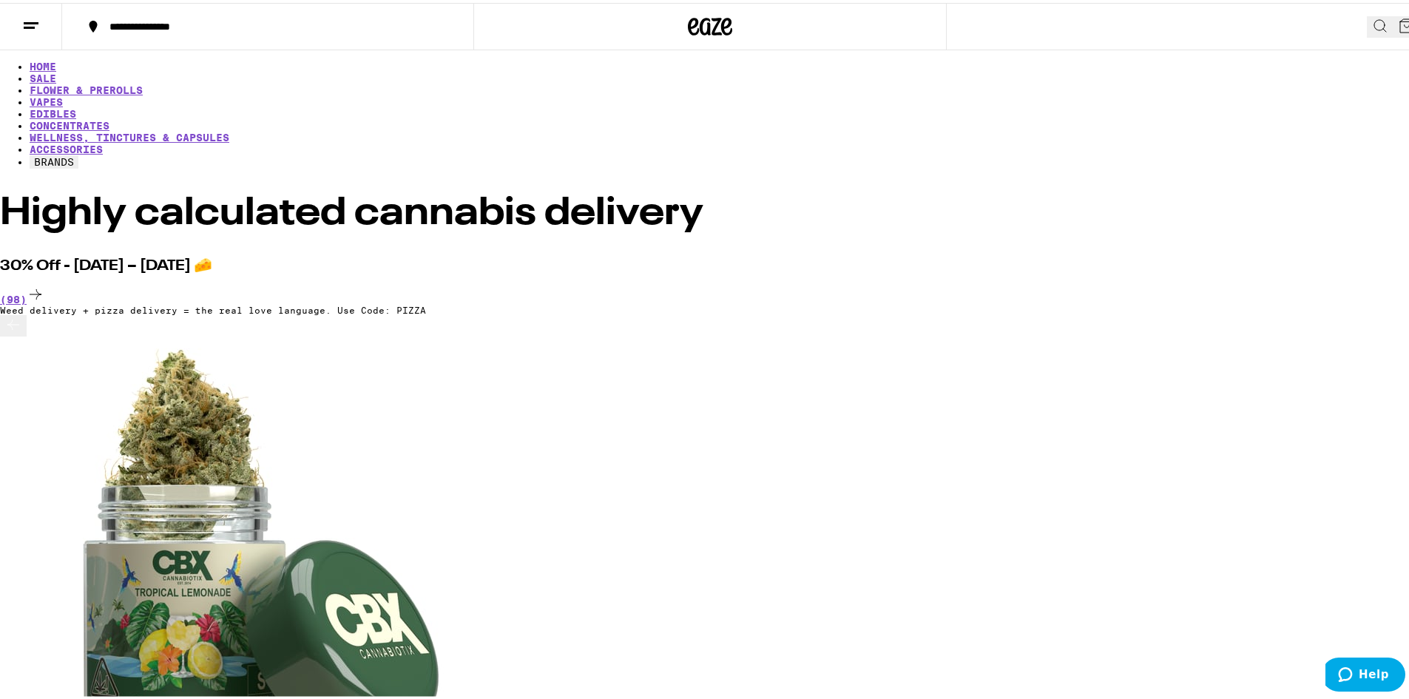
click at [22, 331] on icon at bounding box center [13, 322] width 18 height 18
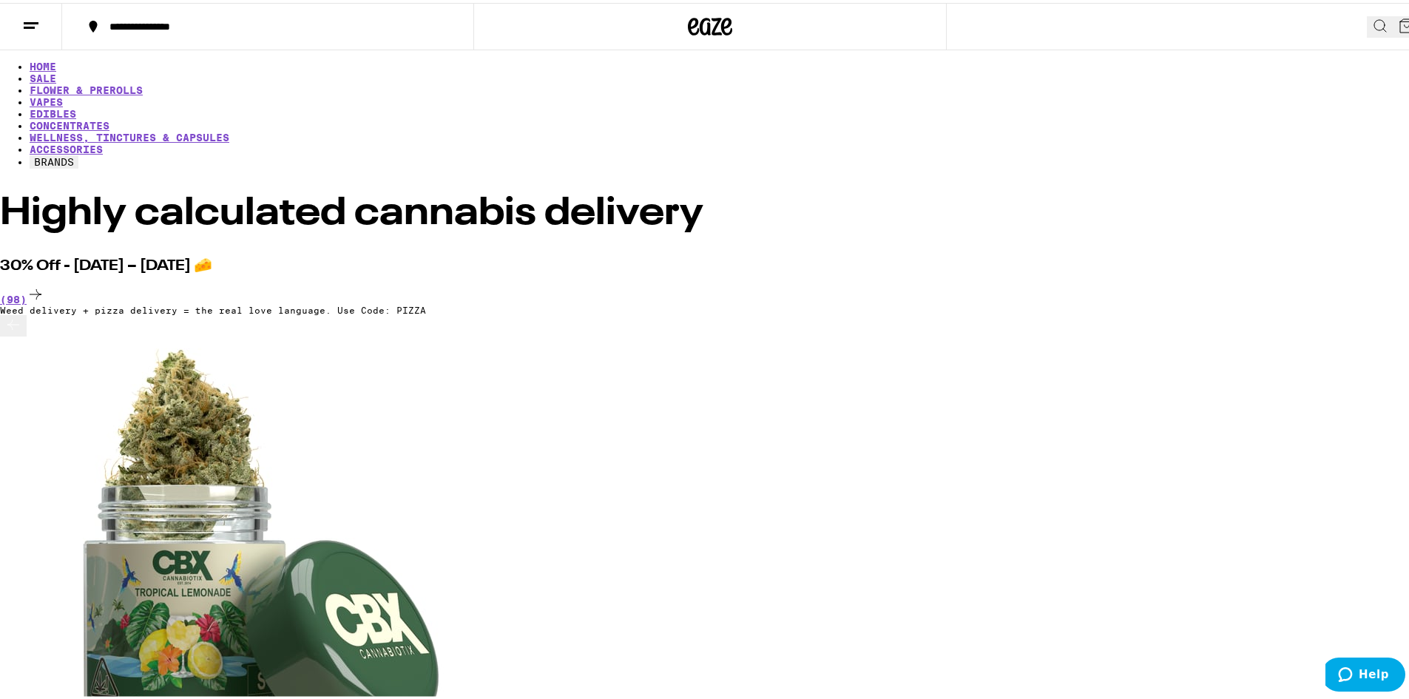
click at [22, 331] on icon at bounding box center [13, 322] width 18 height 18
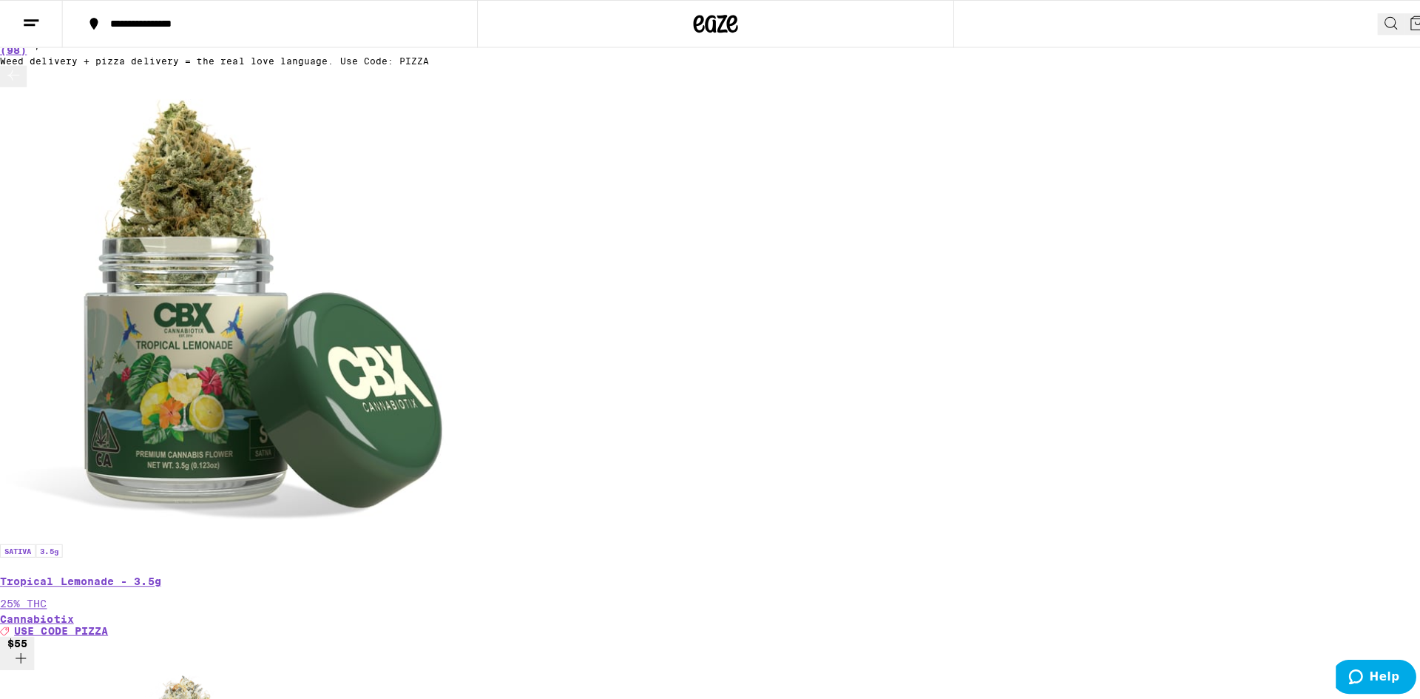
scroll to position [370, 0]
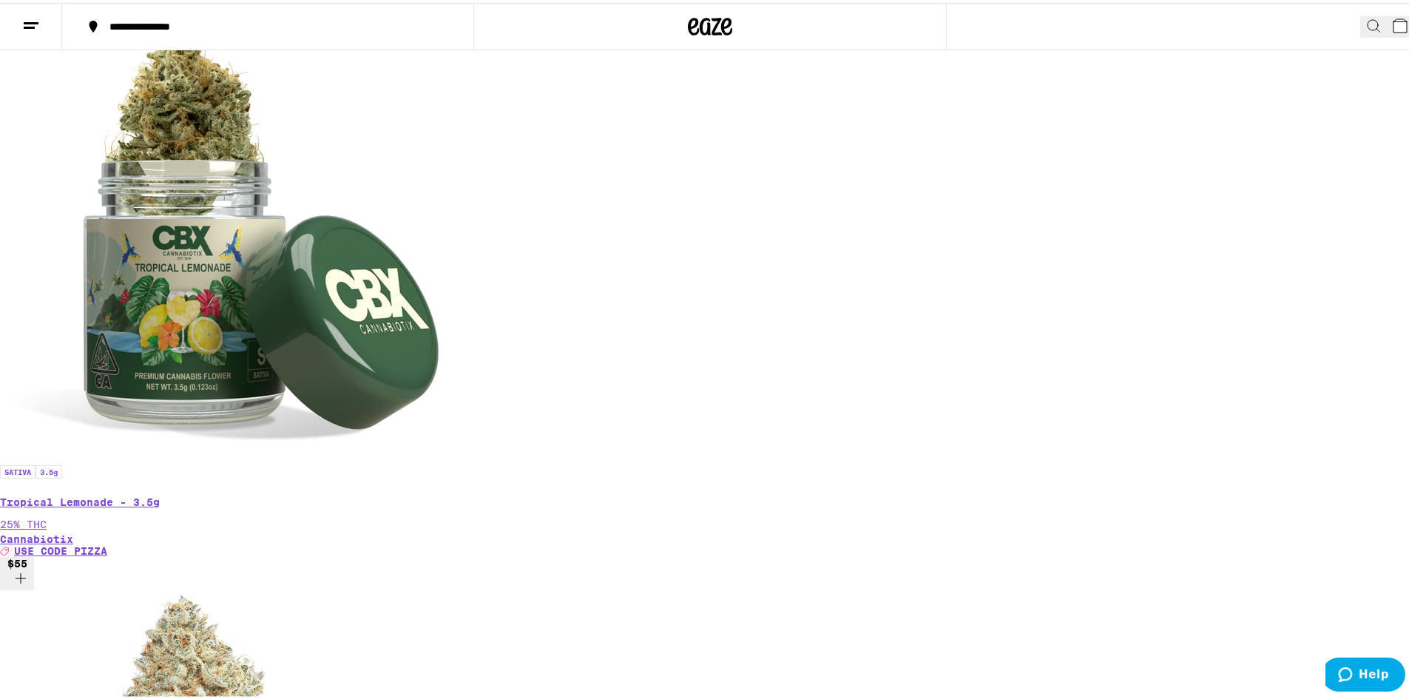
click at [1391, 16] on icon at bounding box center [1400, 23] width 18 height 18
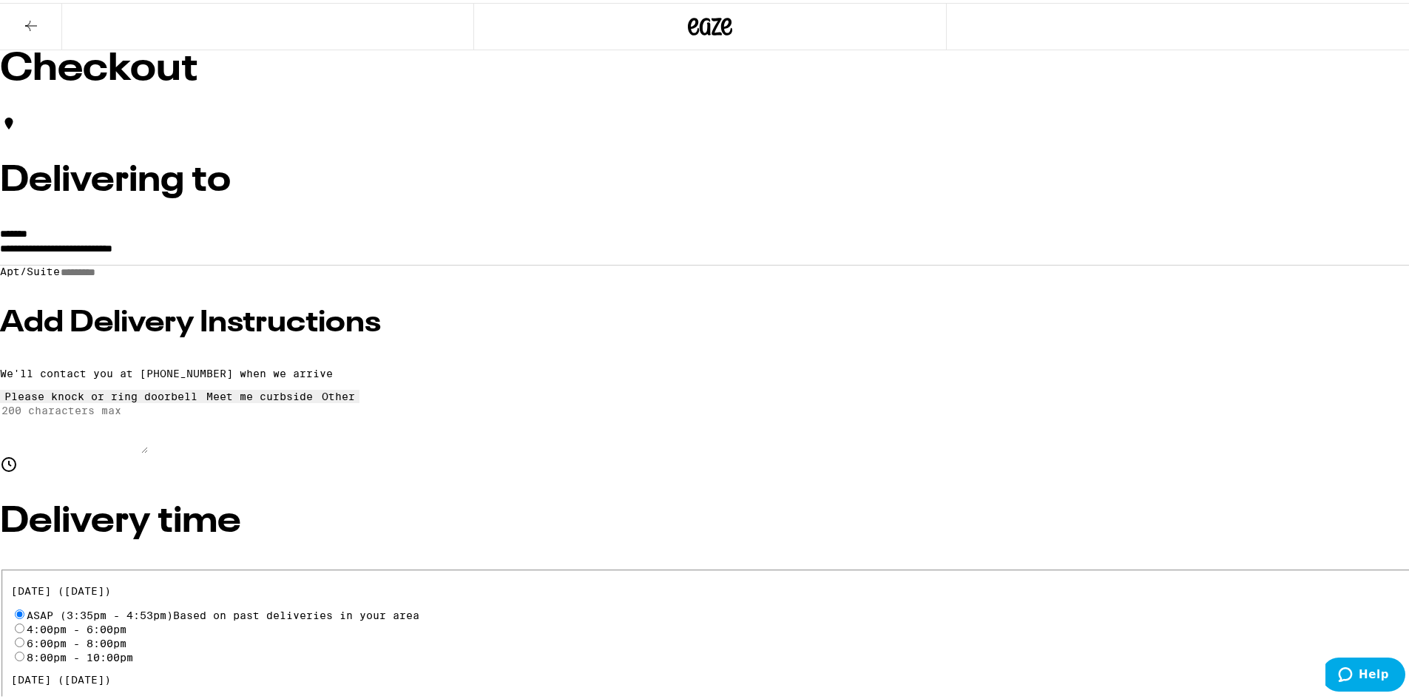
click at [30, 21] on icon at bounding box center [31, 23] width 18 height 18
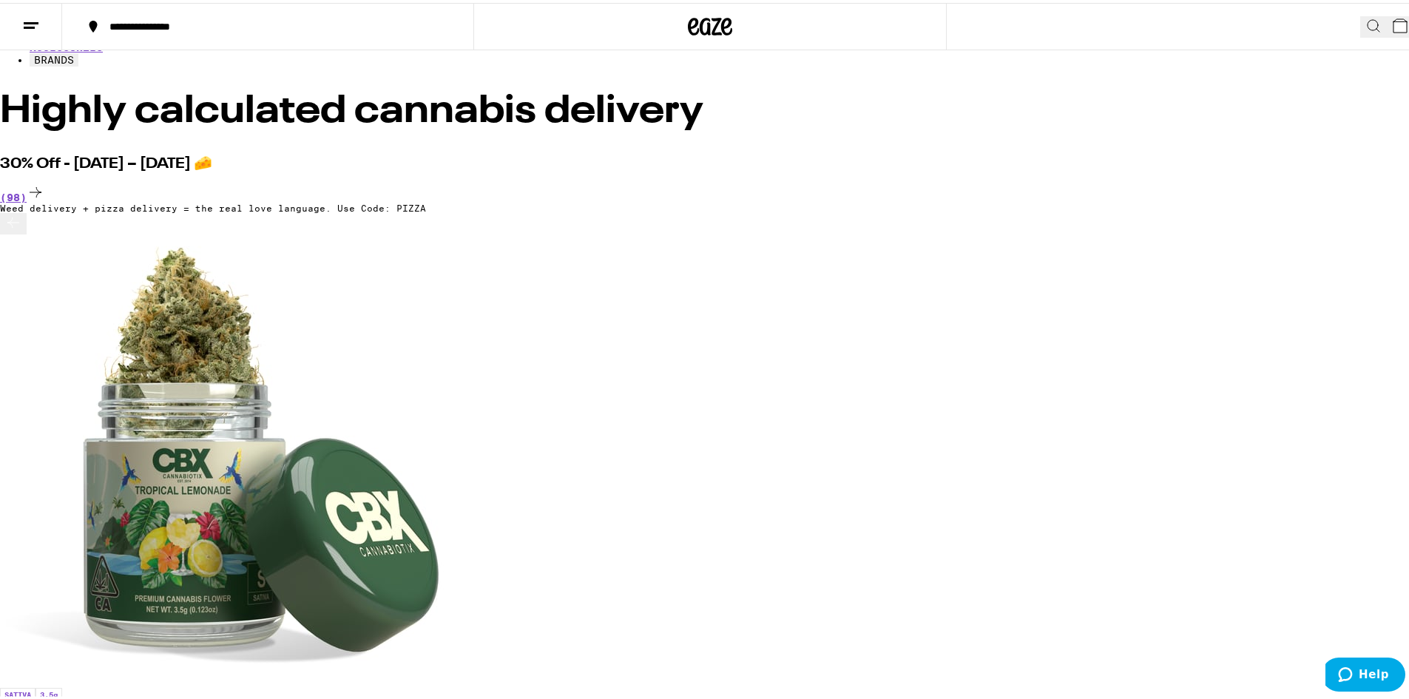
scroll to position [296, 0]
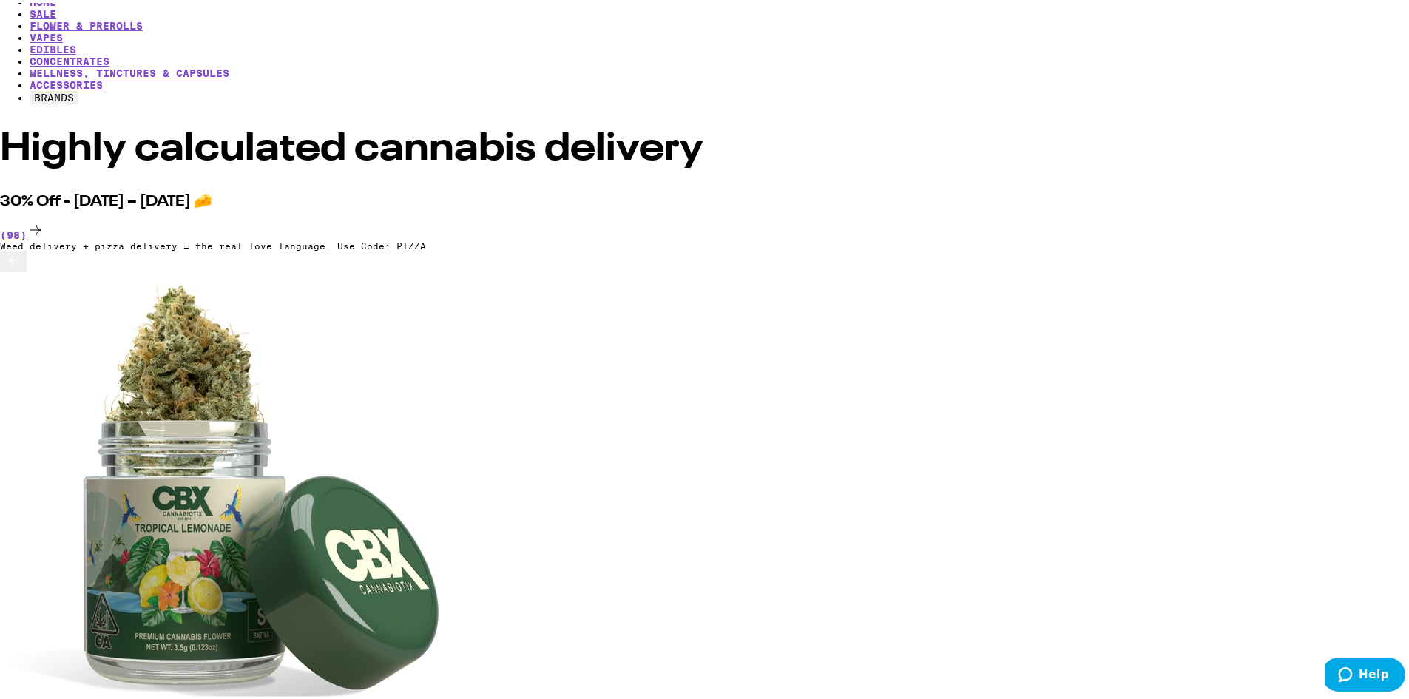
scroll to position [0, 0]
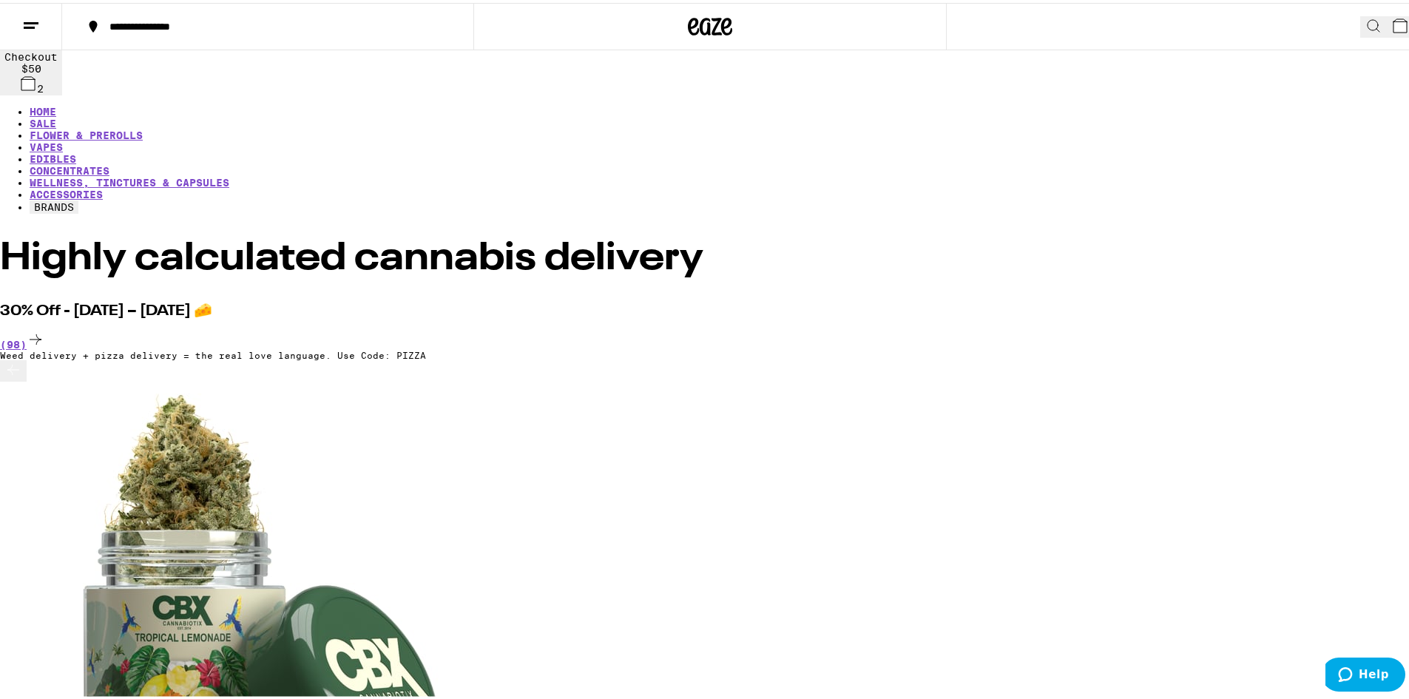
click at [1408, 22] on span "2" at bounding box center [1412, 28] width 7 height 12
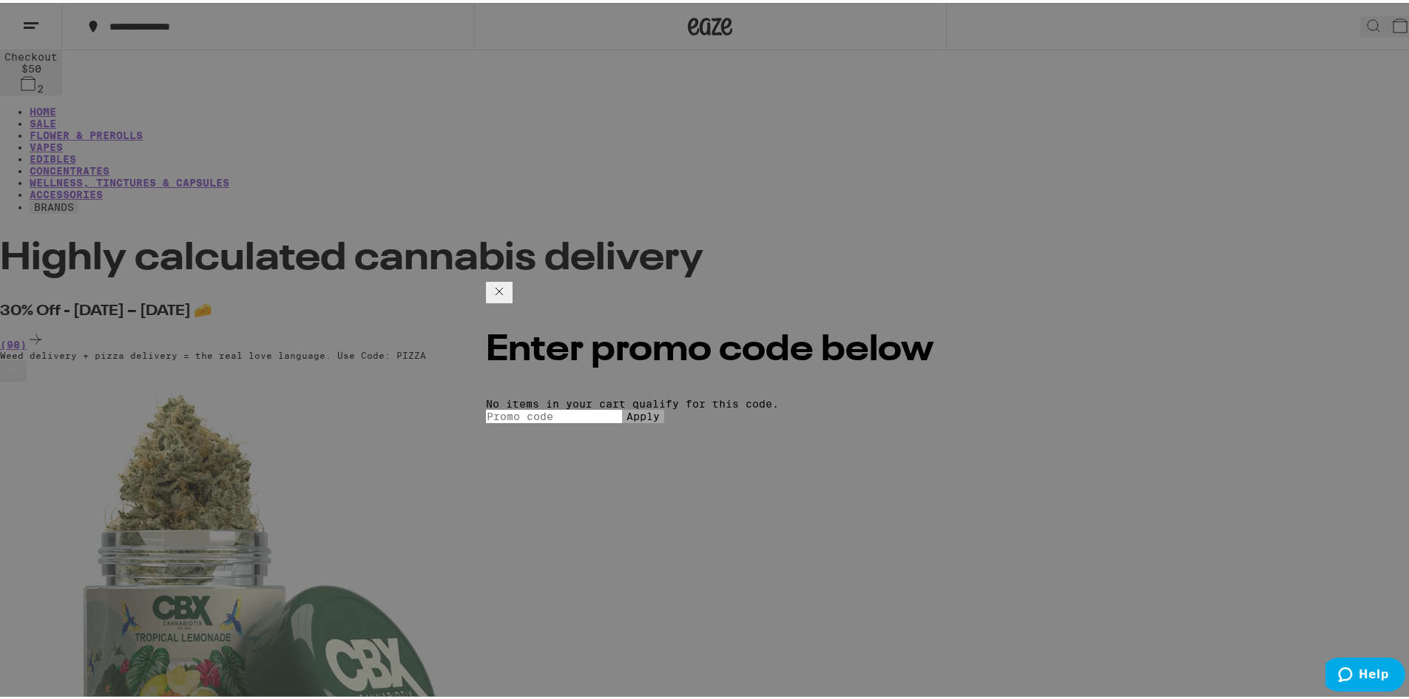
click at [622, 407] on input "Promo Code" at bounding box center [554, 413] width 136 height 13
type input "PIZZA"
click at [660, 417] on span "Apply" at bounding box center [642, 413] width 33 height 12
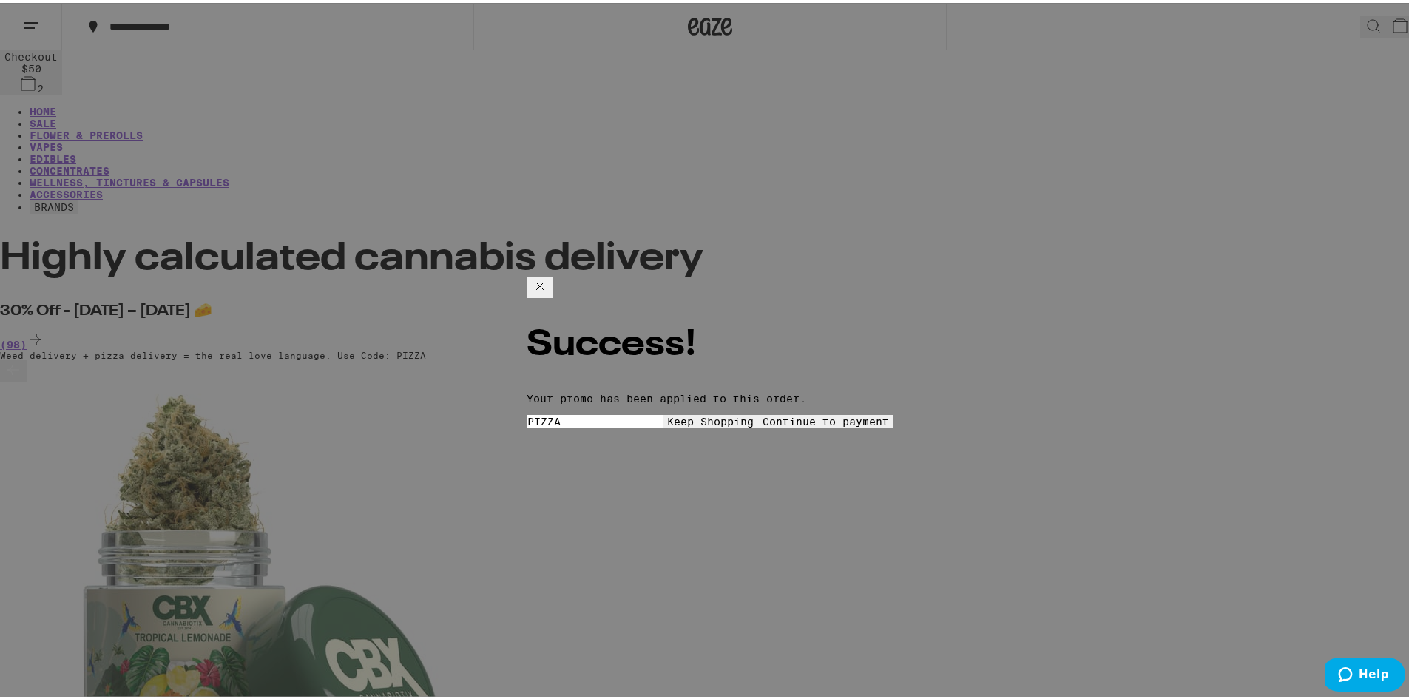
click at [798, 413] on span "Continue to payment" at bounding box center [825, 419] width 126 height 12
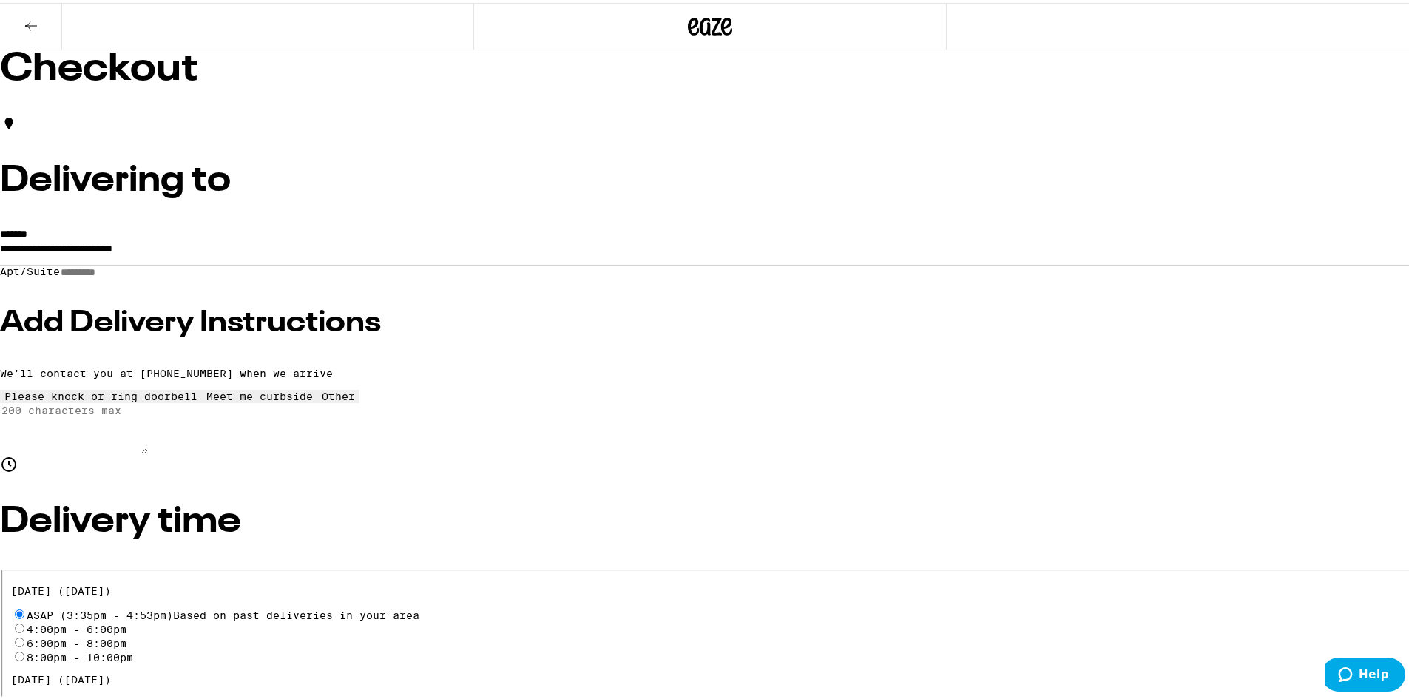
click at [30, 33] on button at bounding box center [31, 24] width 62 height 47
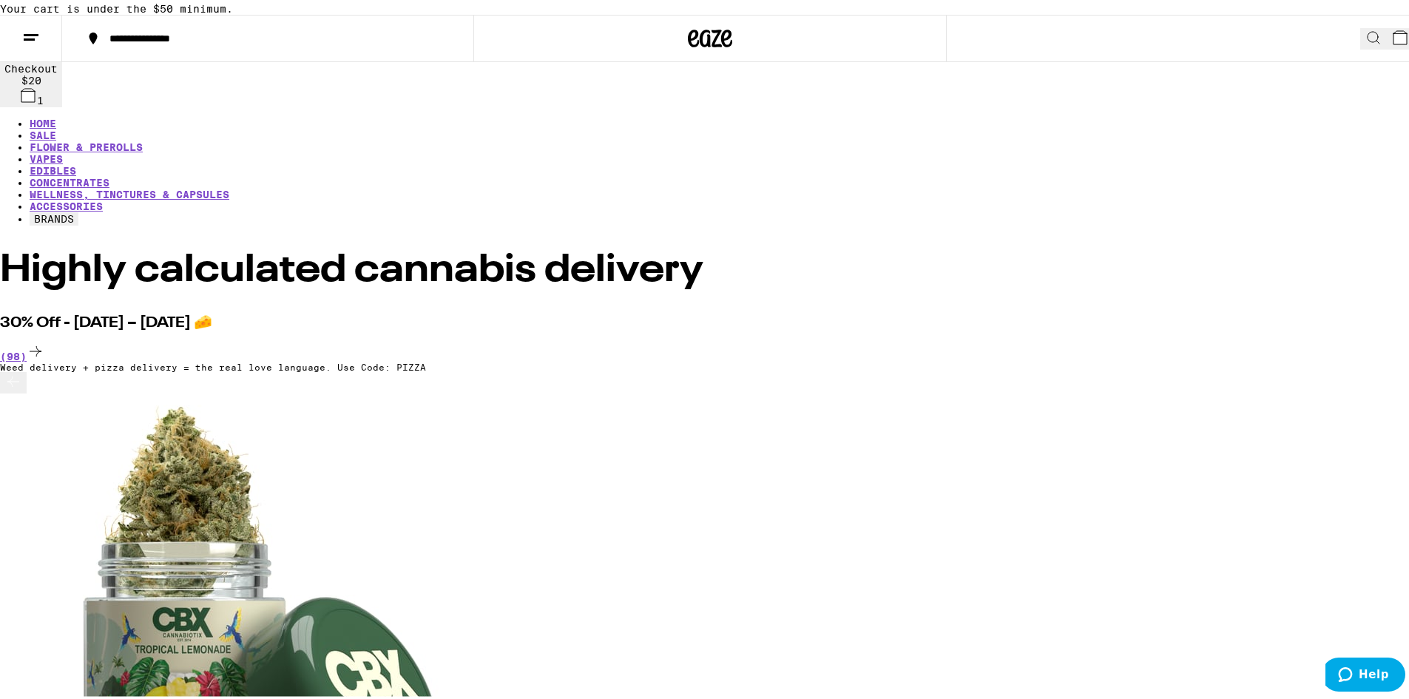
click at [1386, 47] on button "1" at bounding box center [1402, 35] width 33 height 21
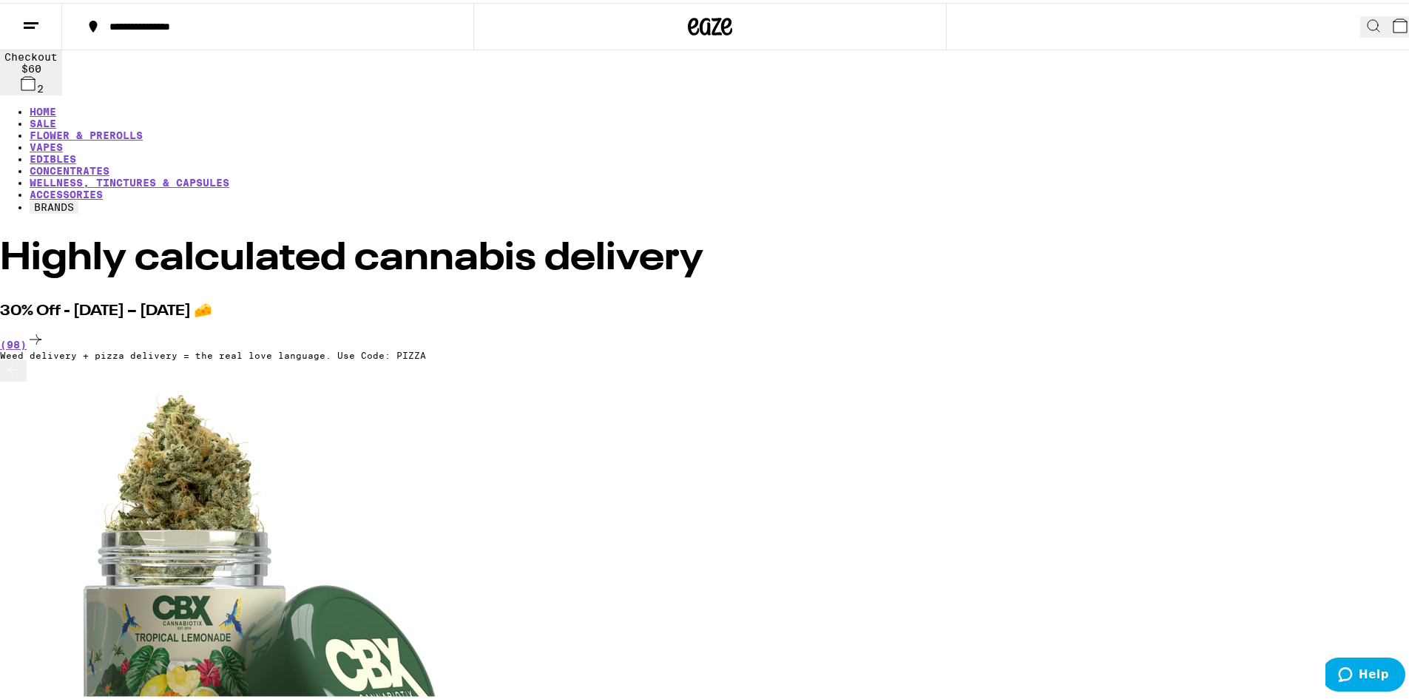
click at [1386, 13] on button "2" at bounding box center [1402, 23] width 33 height 21
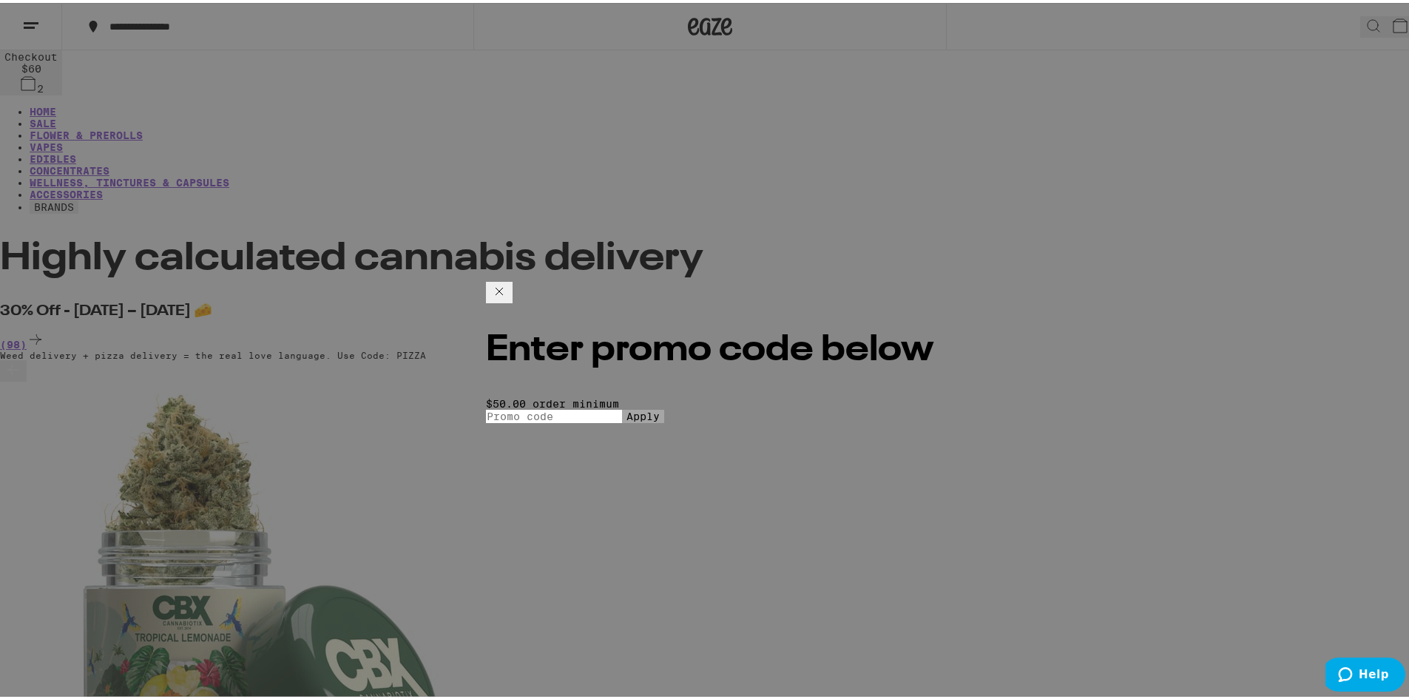
click at [622, 407] on input "Promo Code" at bounding box center [554, 413] width 136 height 13
type input "PIZZA"
click at [622, 407] on button "Apply" at bounding box center [643, 413] width 42 height 13
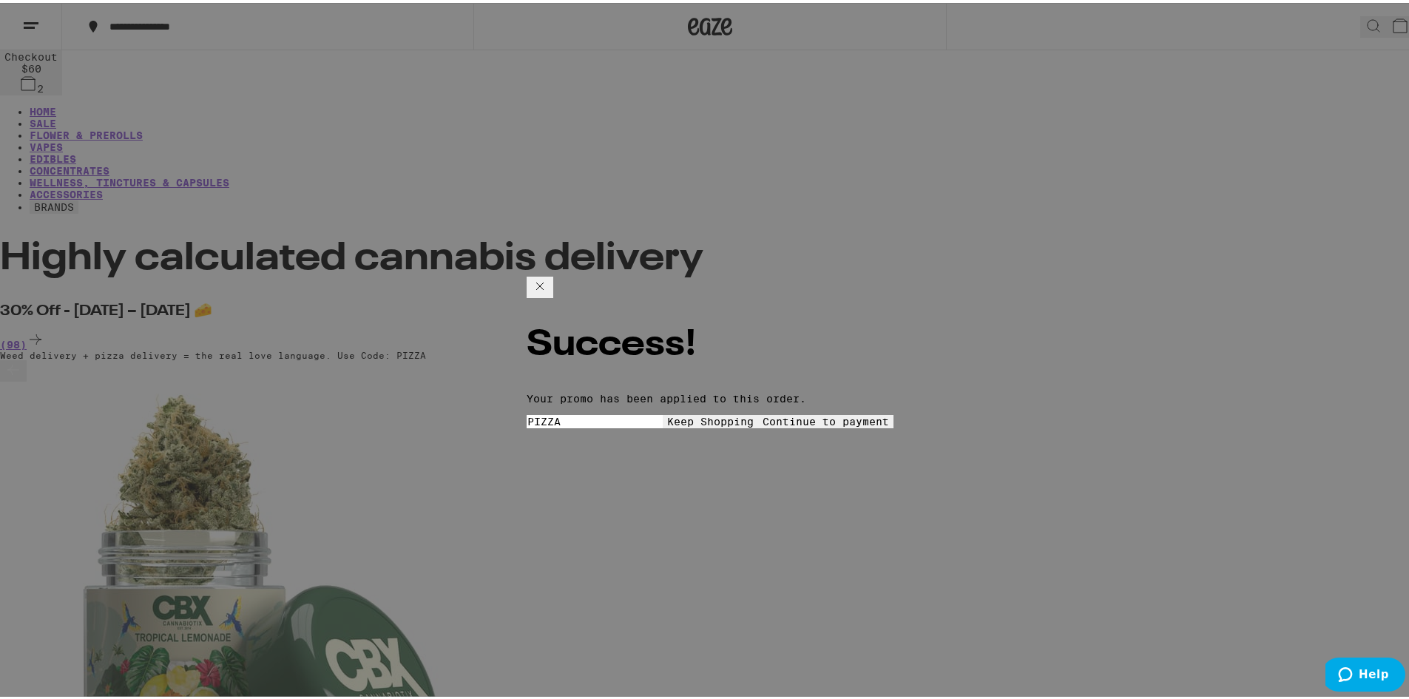
click at [843, 412] on button "Continue to payment" at bounding box center [825, 418] width 135 height 13
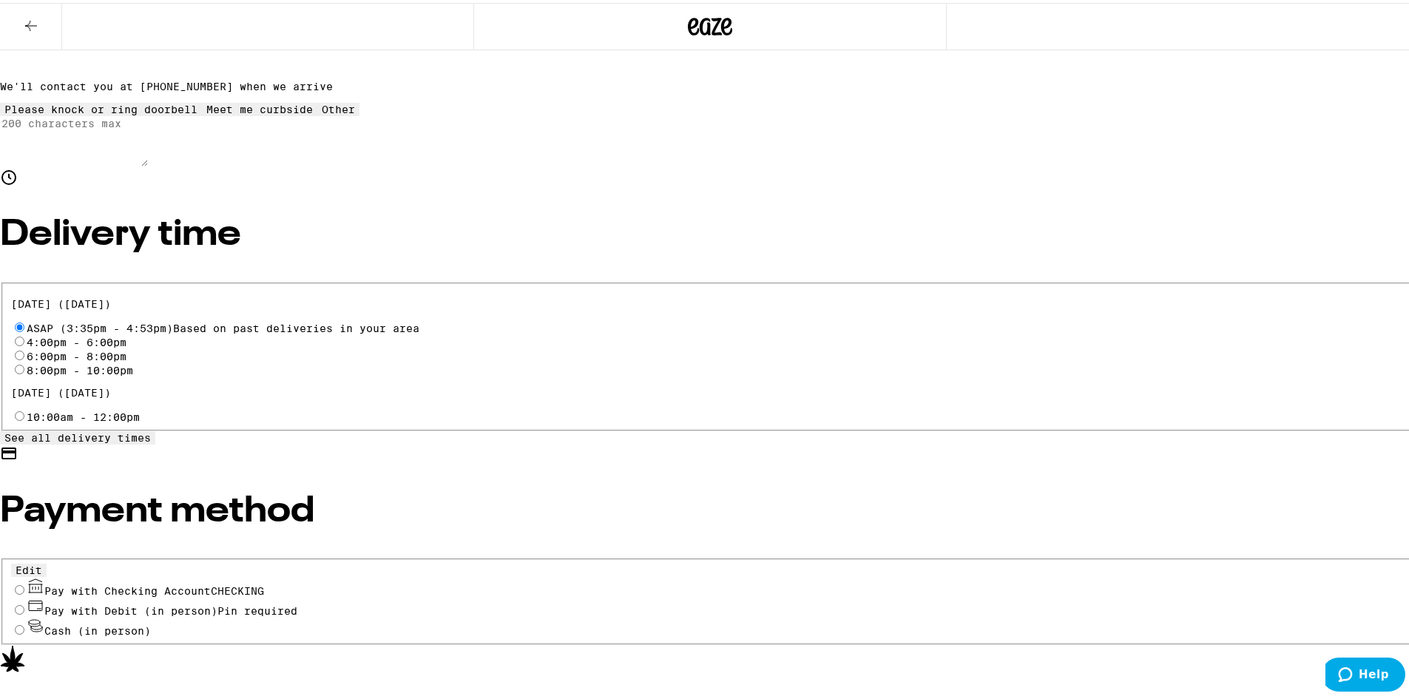
scroll to position [313, 0]
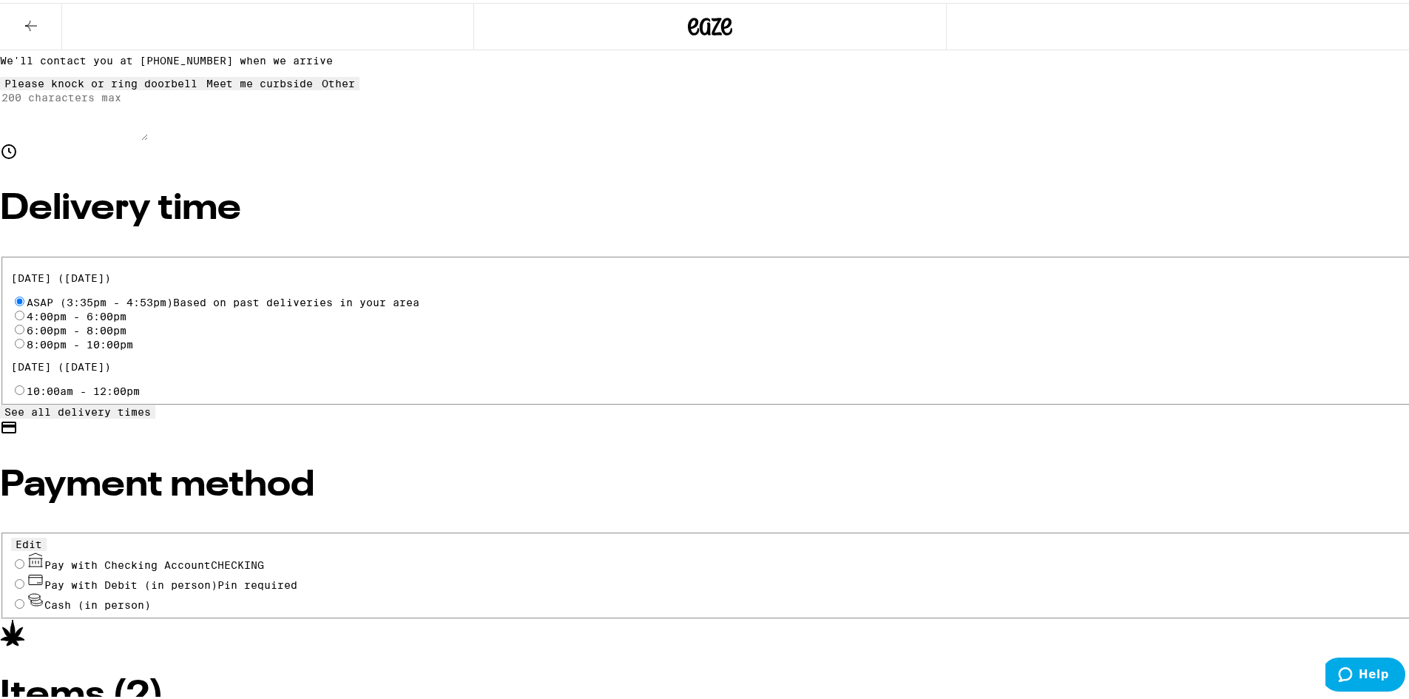
click at [217, 576] on span "Pay with Debit (in person)" at bounding box center [130, 582] width 173 height 12
click at [24, 576] on input "Pay with Debit (in person) Pin required" at bounding box center [20, 581] width 10 height 10
radio input "true"
click at [264, 556] on span "CHECKING" at bounding box center [237, 562] width 53 height 12
click at [24, 556] on input "Pay with Checking Account CHECKING" at bounding box center [20, 561] width 10 height 10
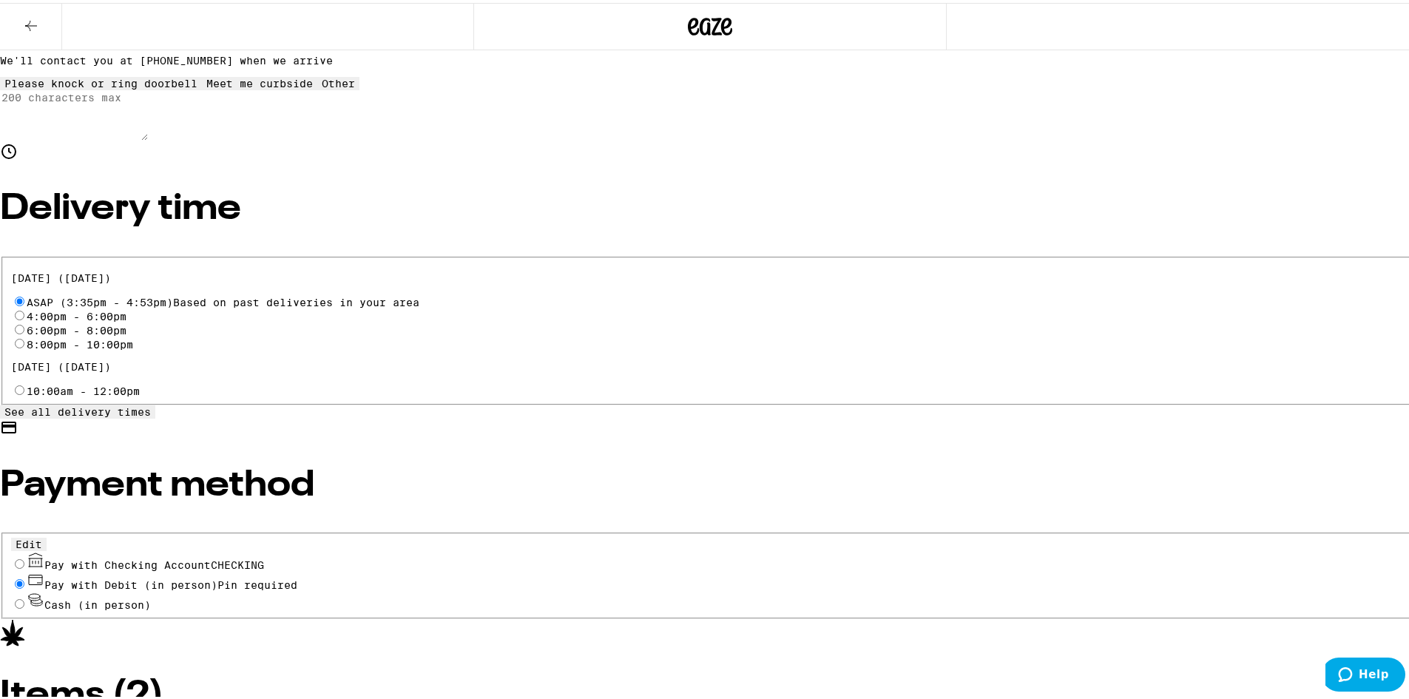
radio input "true"
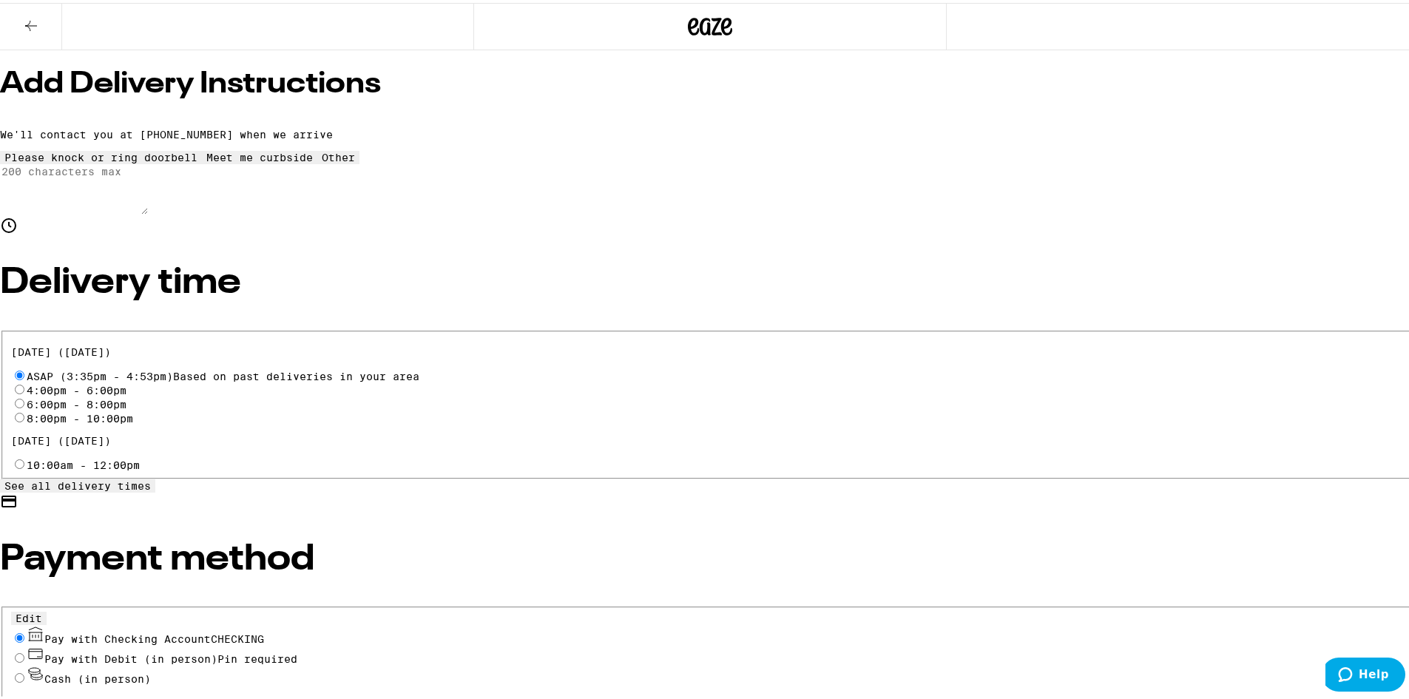
scroll to position [296, 0]
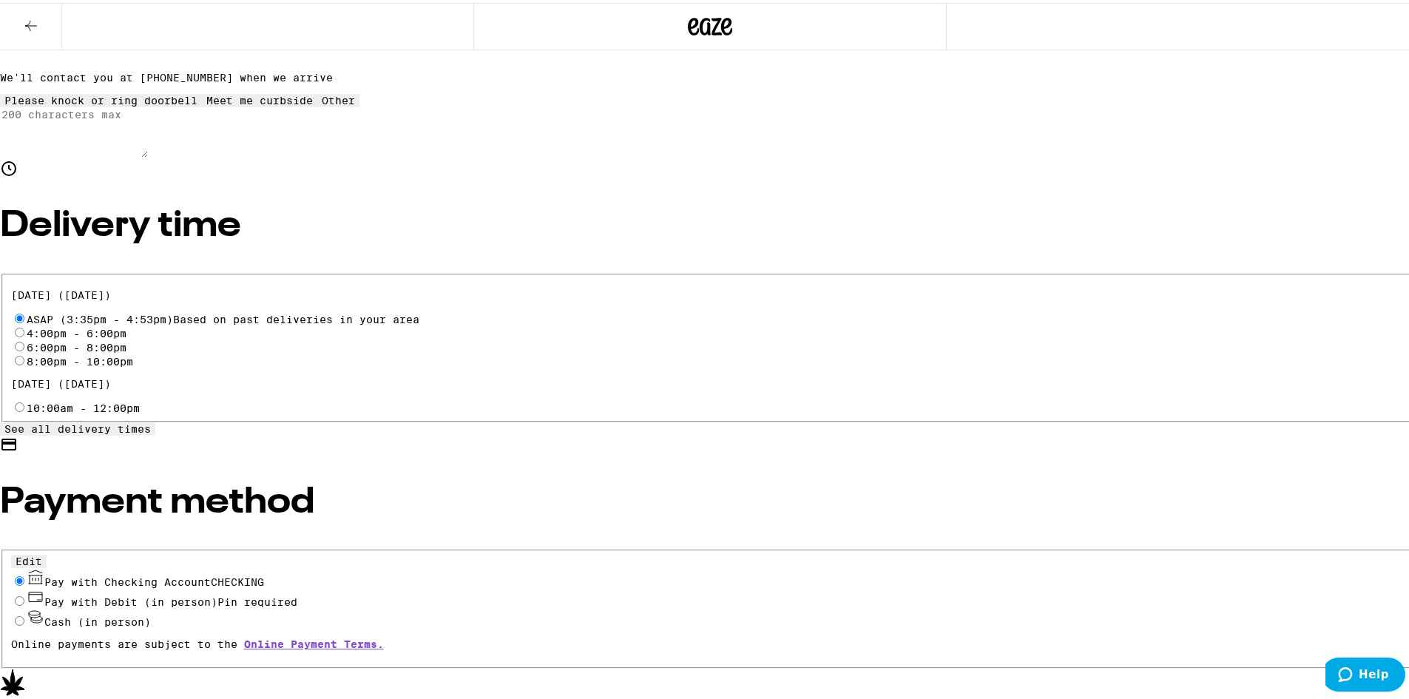
click at [264, 573] on span "Pay with Checking Account CHECKING" at bounding box center [154, 579] width 220 height 12
click at [24, 573] on input "Pay with Checking Account CHECKING" at bounding box center [20, 578] width 10 height 10
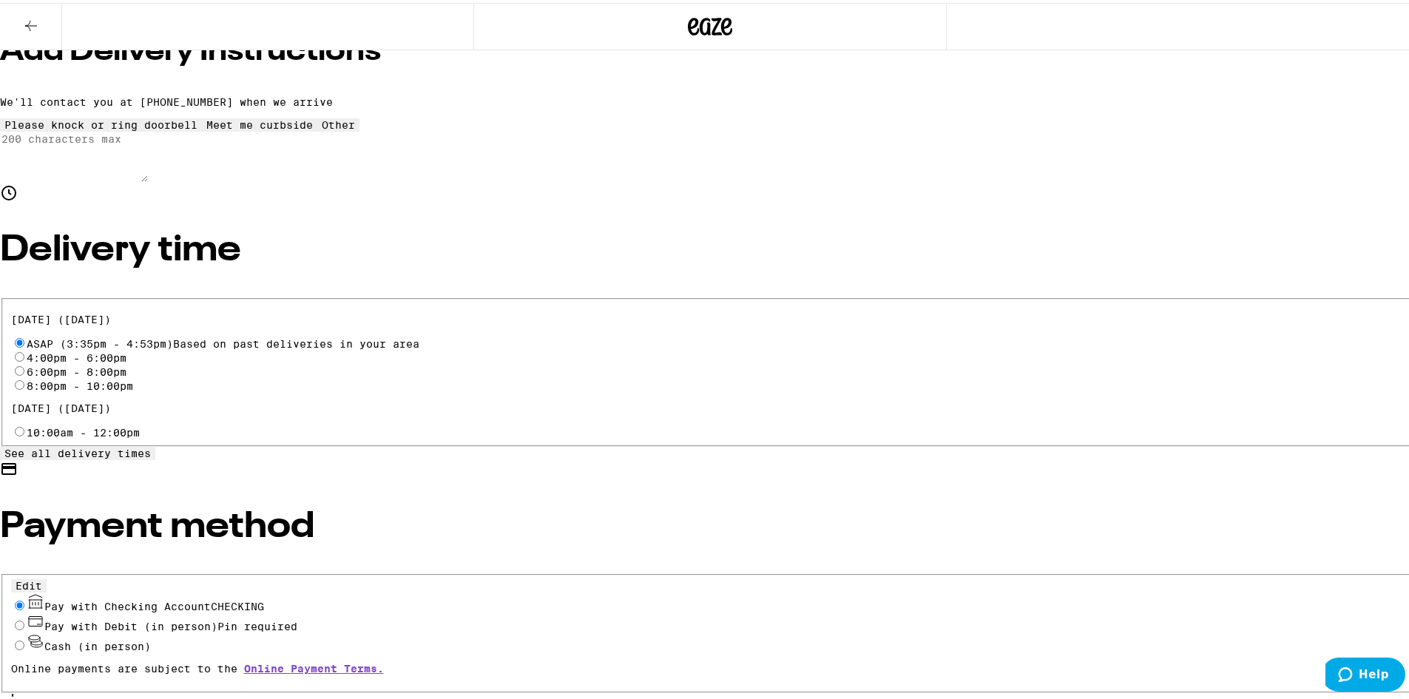
scroll to position [360, 0]
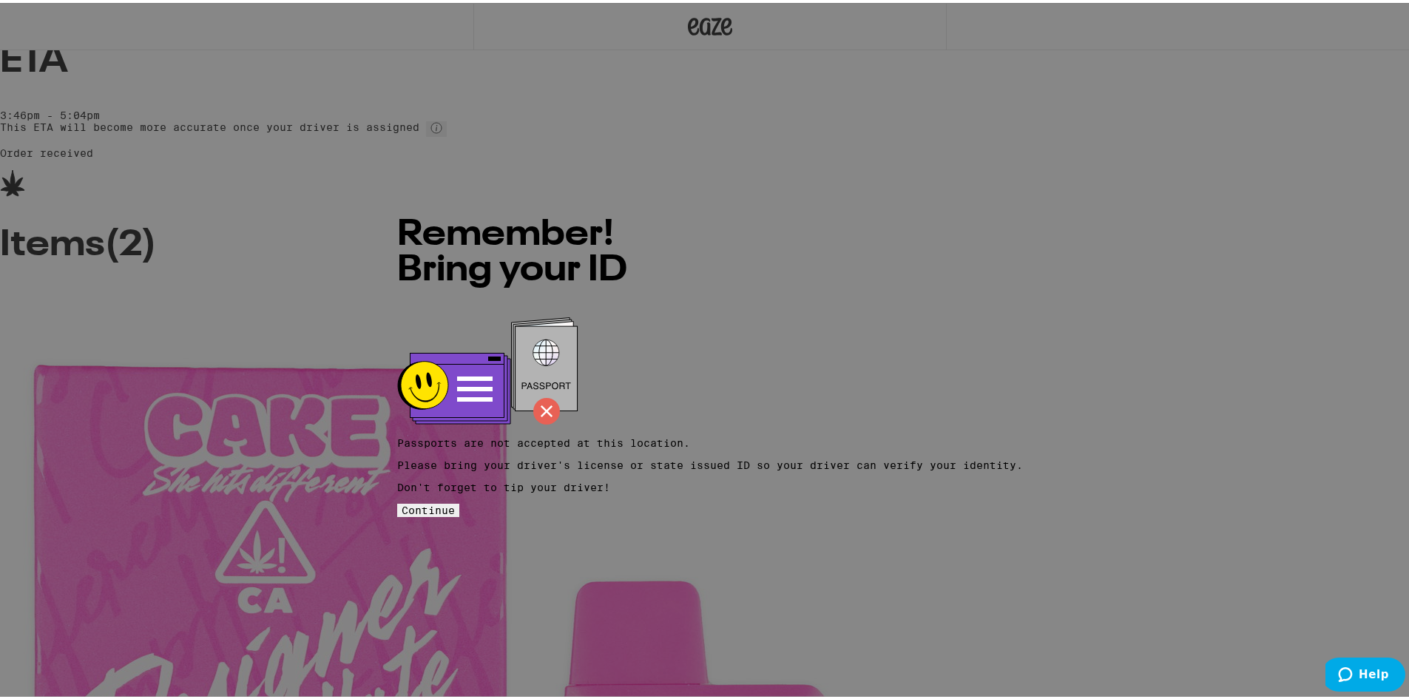
click at [455, 501] on span "Continue" at bounding box center [427, 507] width 53 height 12
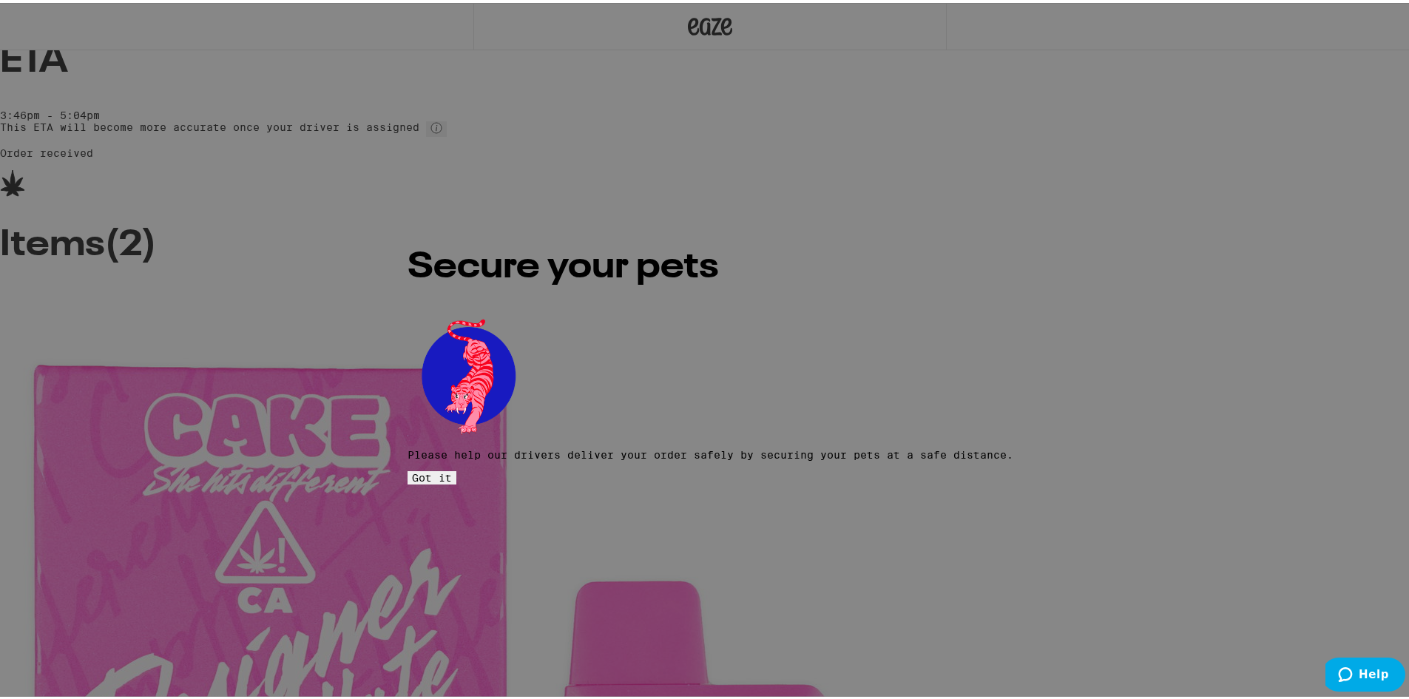
click at [452, 469] on span "Got it" at bounding box center [432, 475] width 40 height 12
